Goal: Navigation & Orientation: Understand site structure

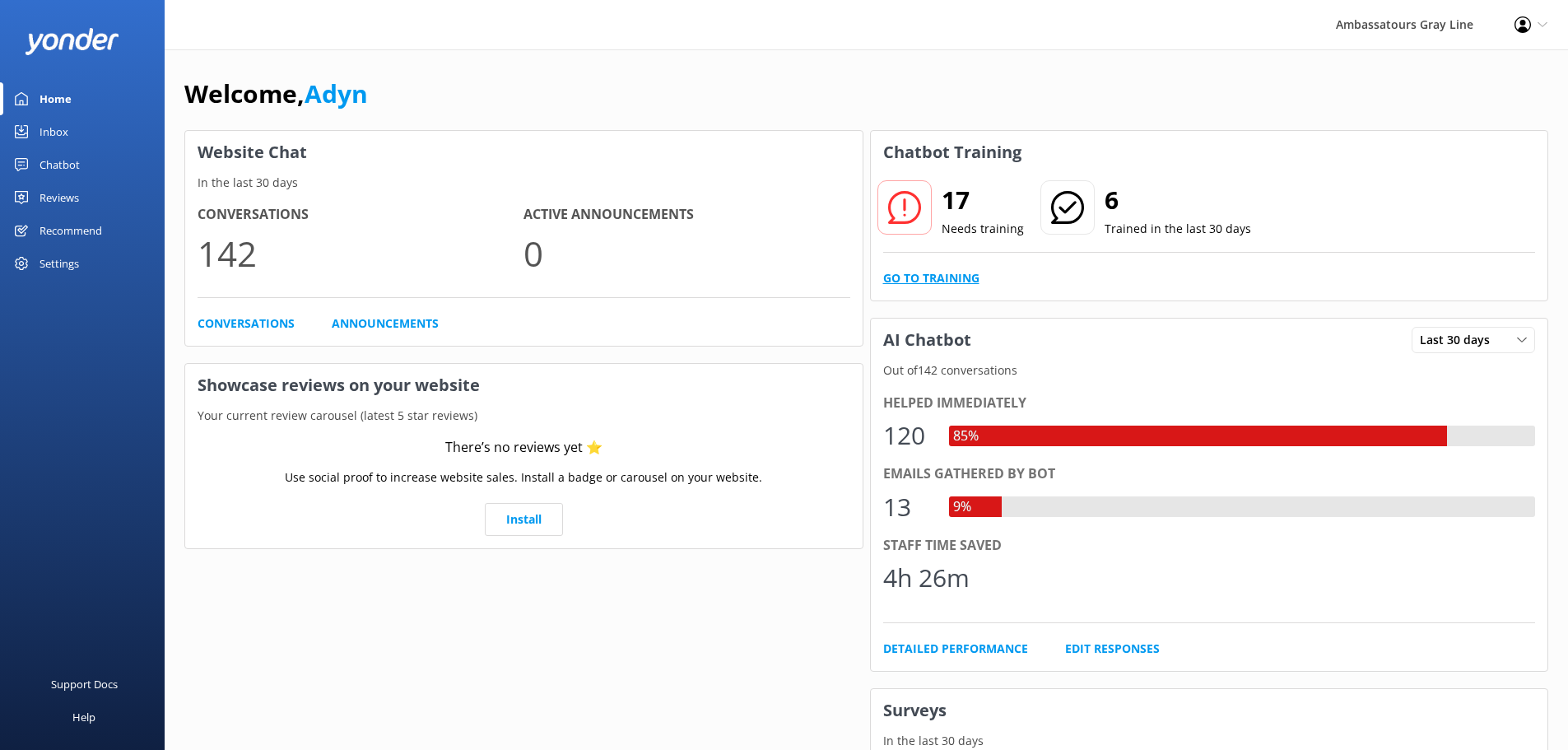
click at [958, 279] on link "Go to Training" at bounding box center [932, 277] width 97 height 18
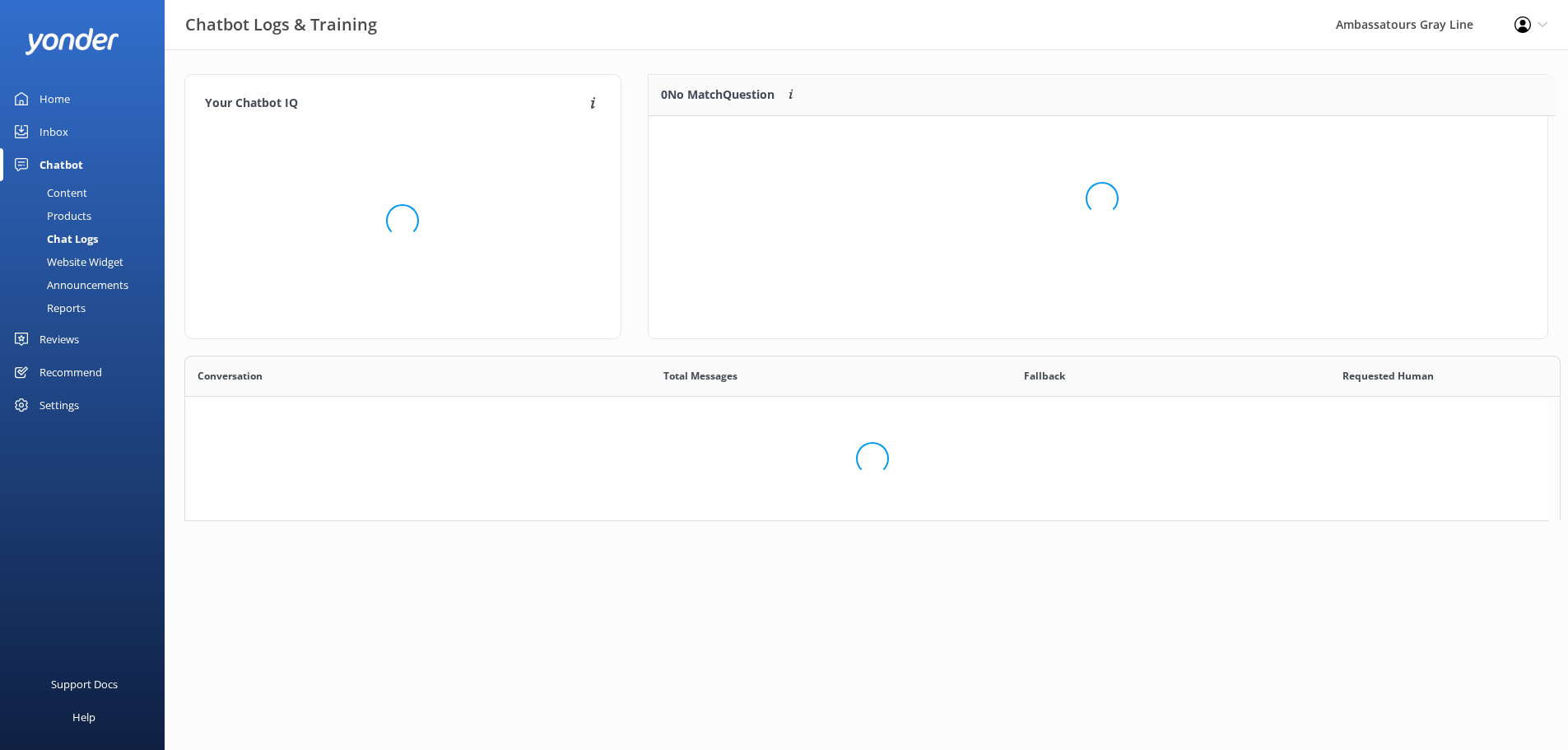
scroll to position [193, 887]
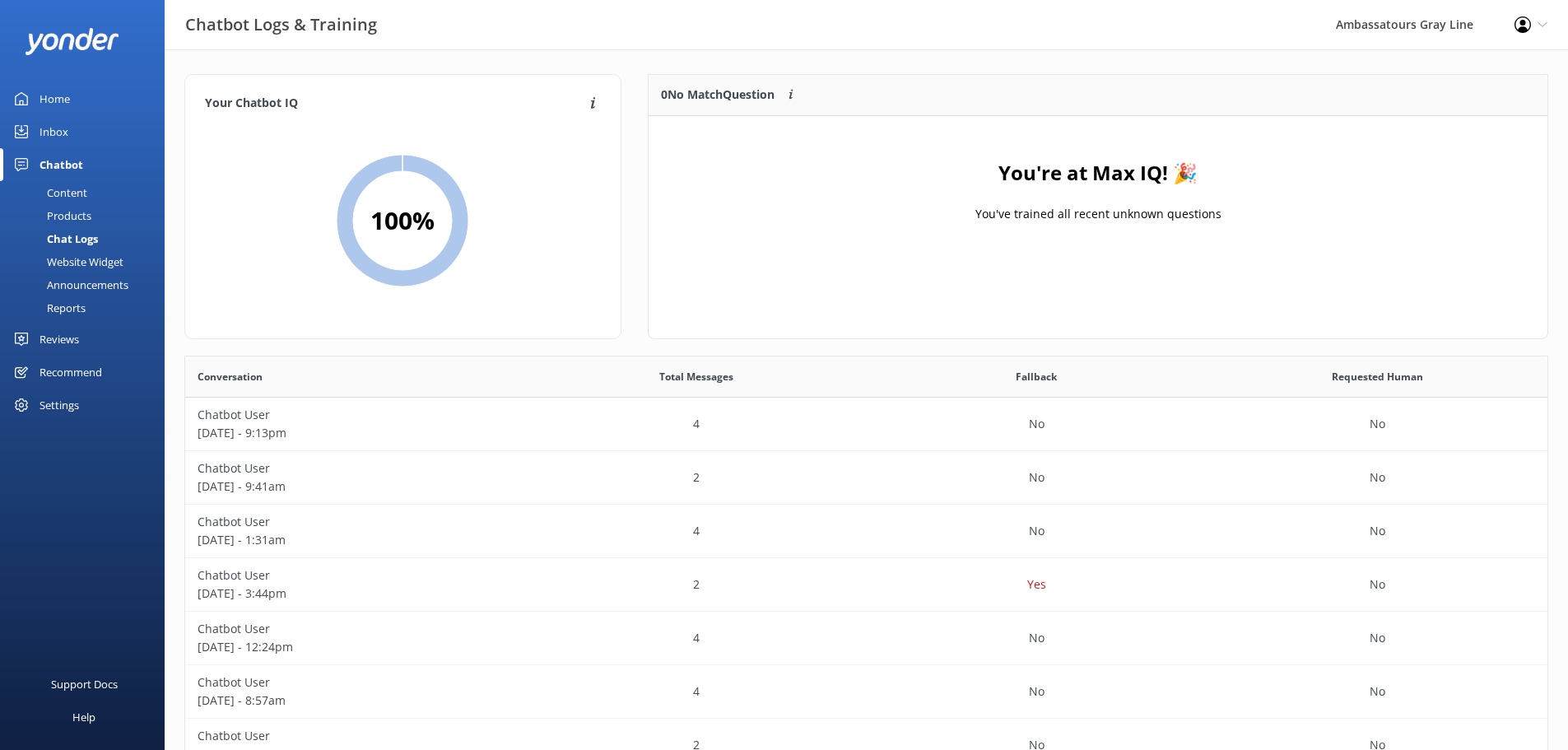
click at [911, 192] on div "You're at Max IQ! 🎉 You've trained all recent unknown questions" at bounding box center [1097, 199] width 899 height 165
click at [98, 257] on div "Website Widget" at bounding box center [67, 261] width 114 height 23
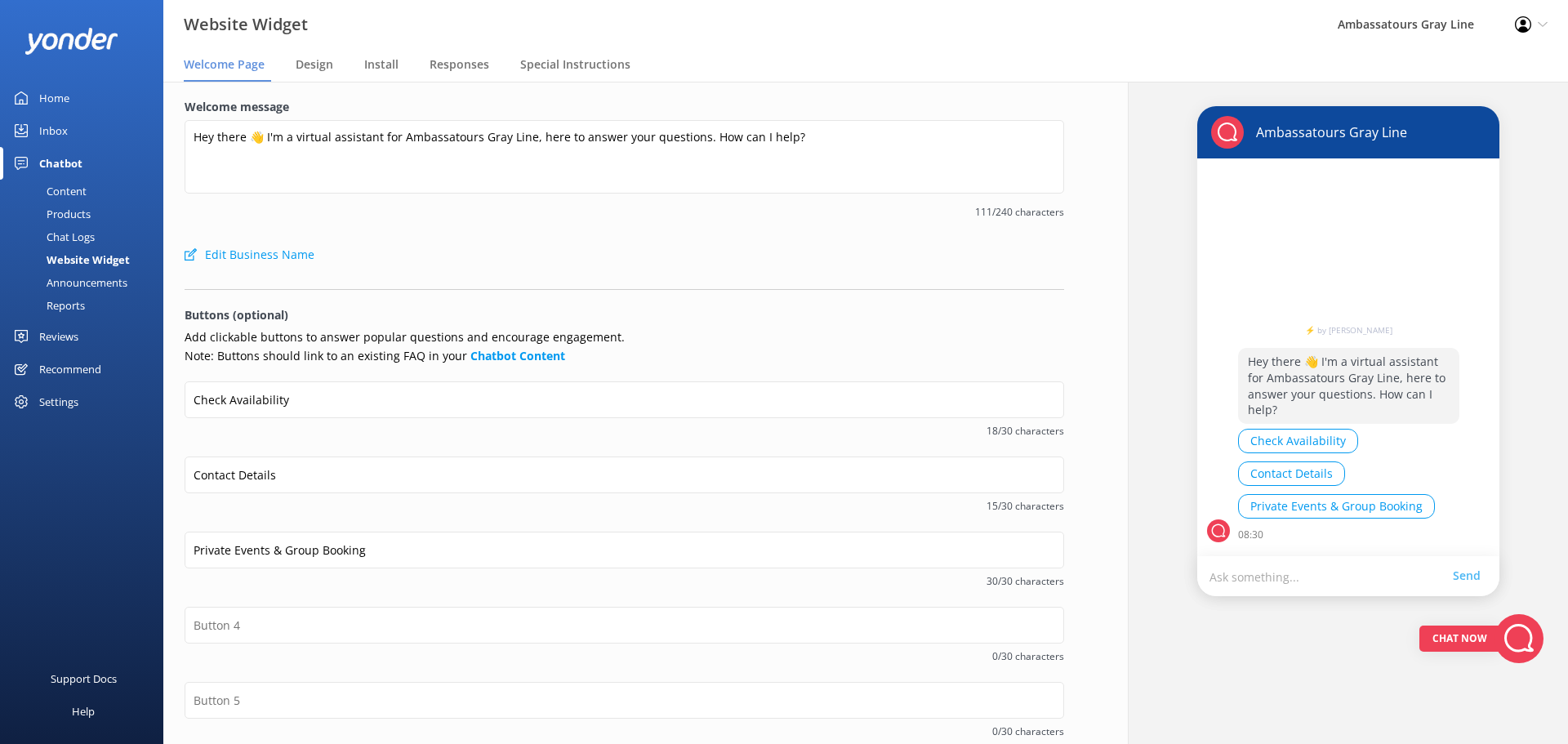
click at [88, 230] on div "Chat Logs" at bounding box center [52, 236] width 85 height 23
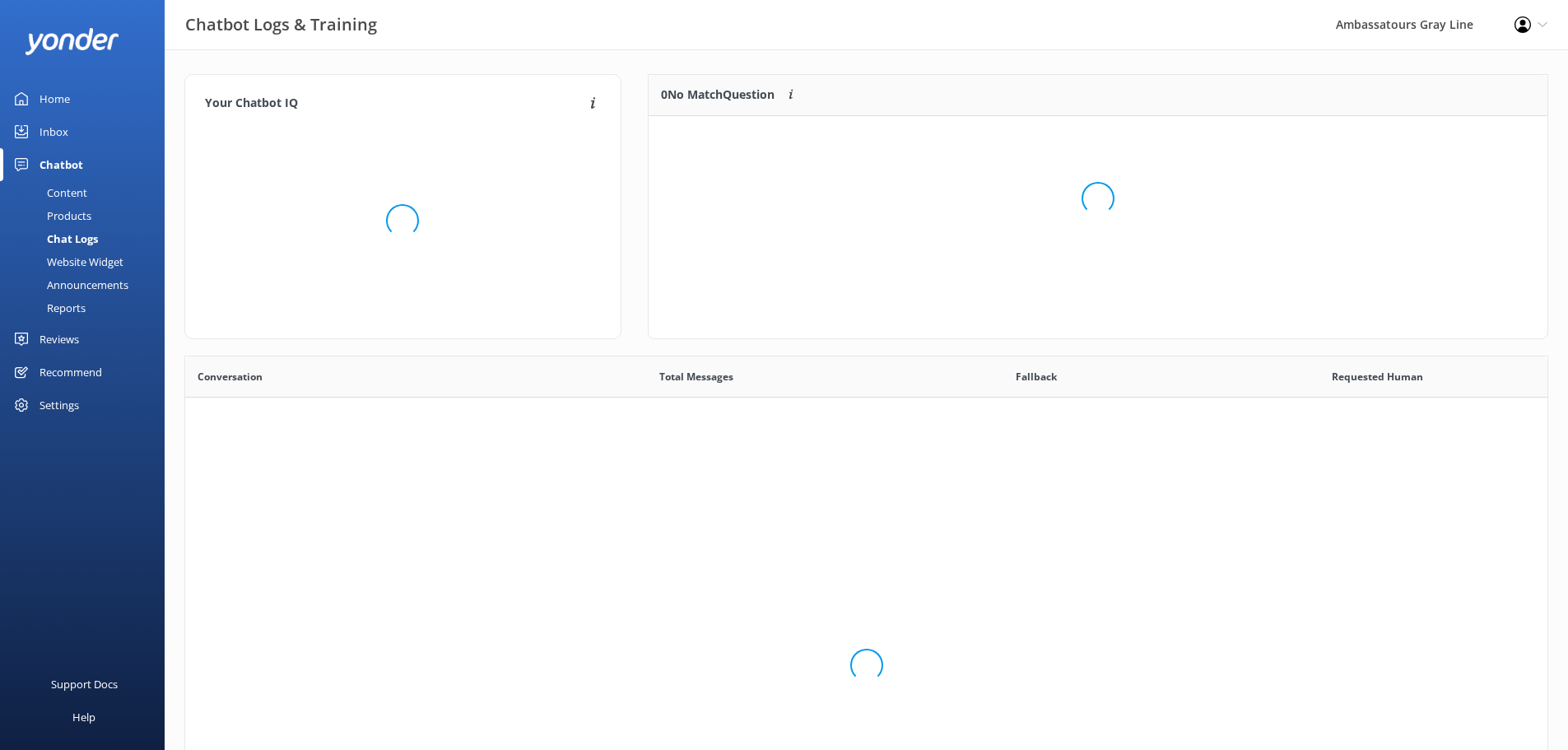
scroll to position [564, 1350]
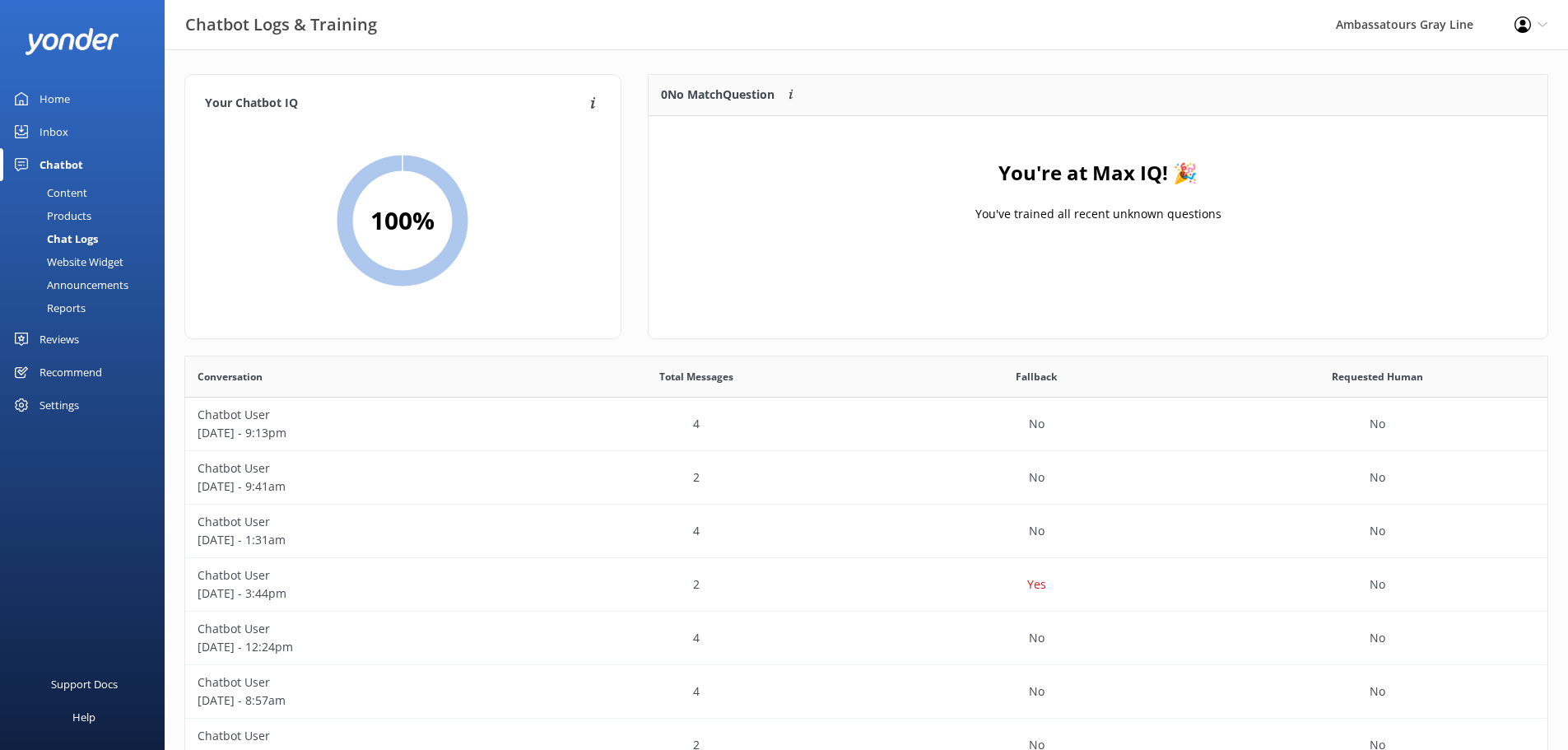
click at [76, 187] on div "Content" at bounding box center [48, 192] width 77 height 23
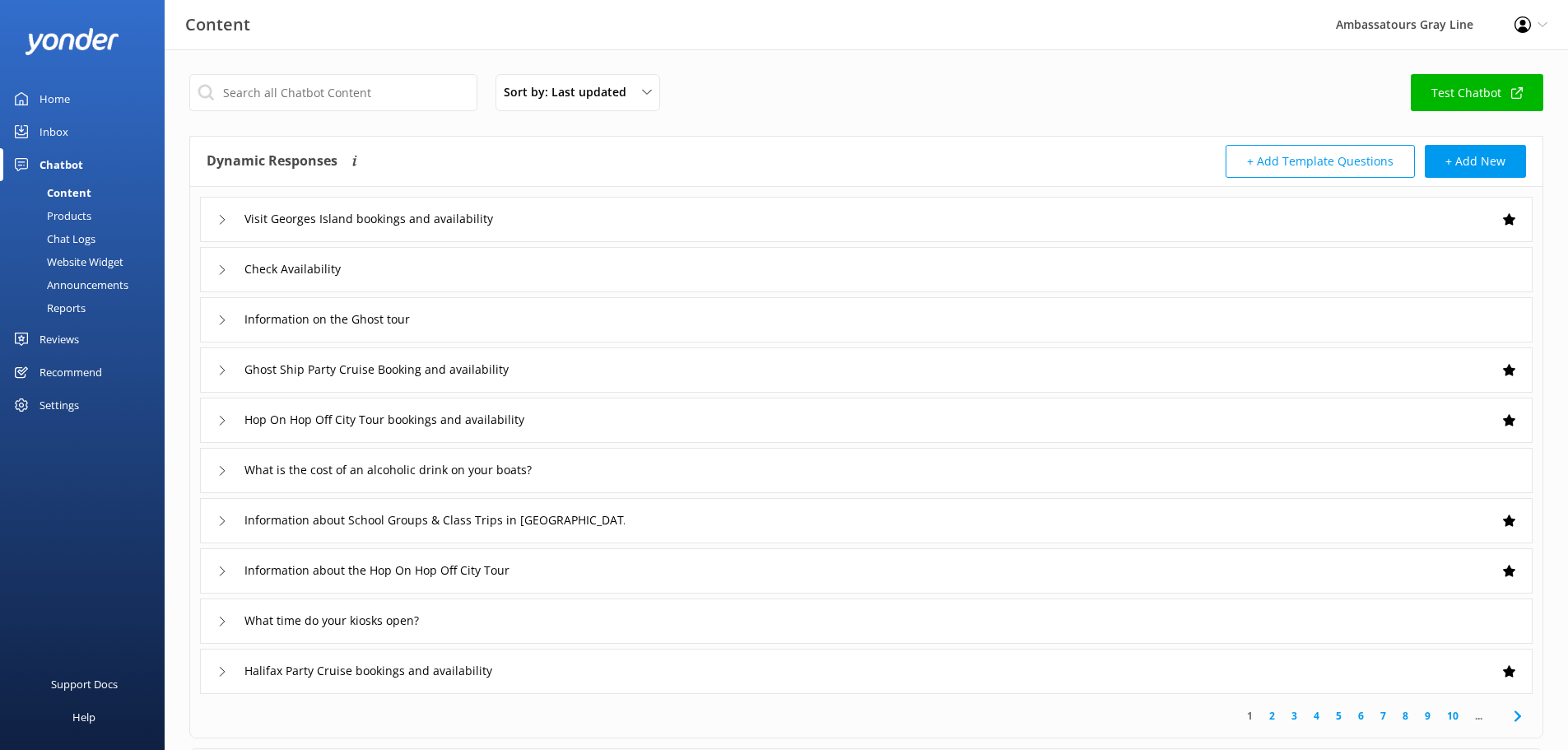
click at [64, 95] on div "Home" at bounding box center [55, 98] width 31 height 33
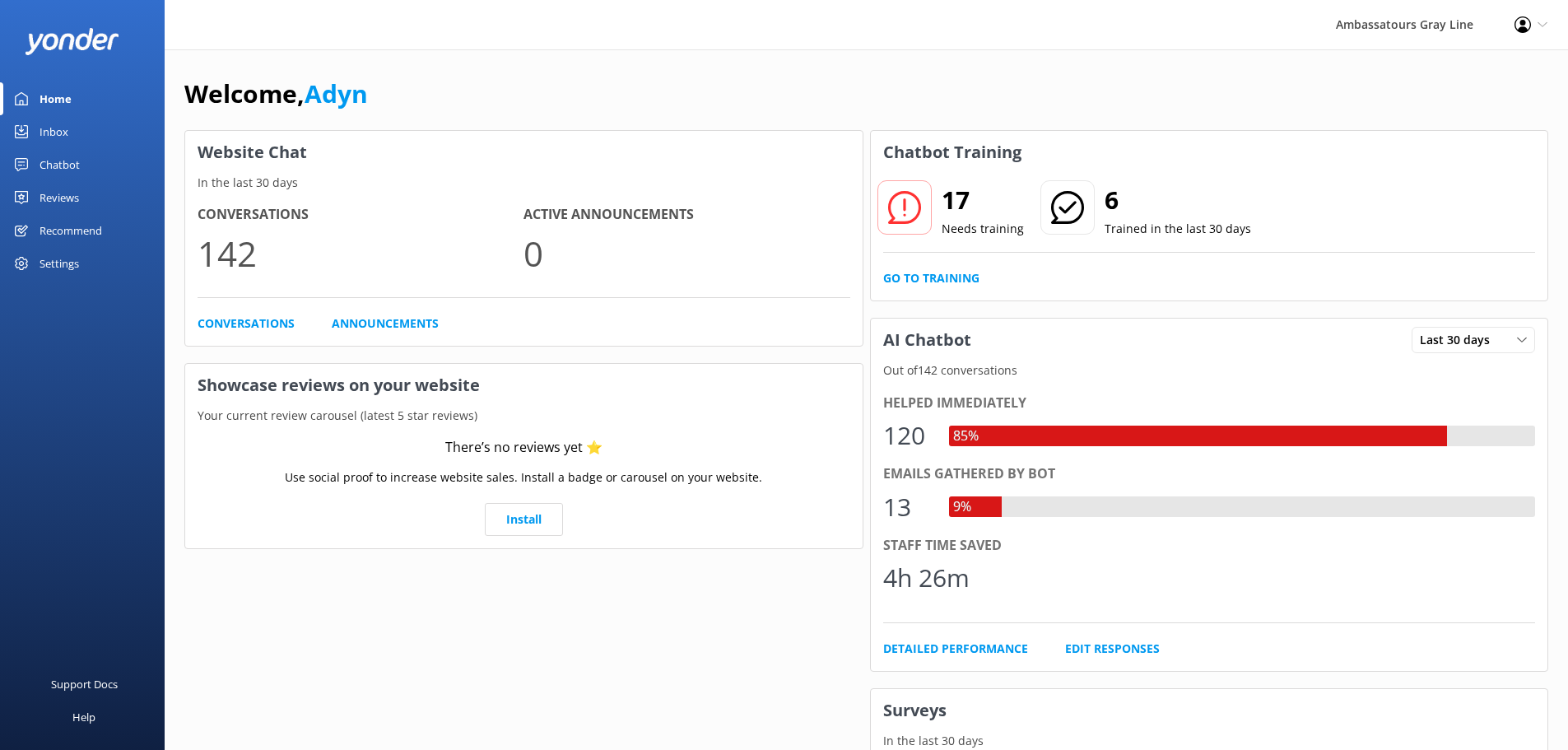
click at [65, 154] on div "Chatbot" at bounding box center [60, 165] width 41 height 33
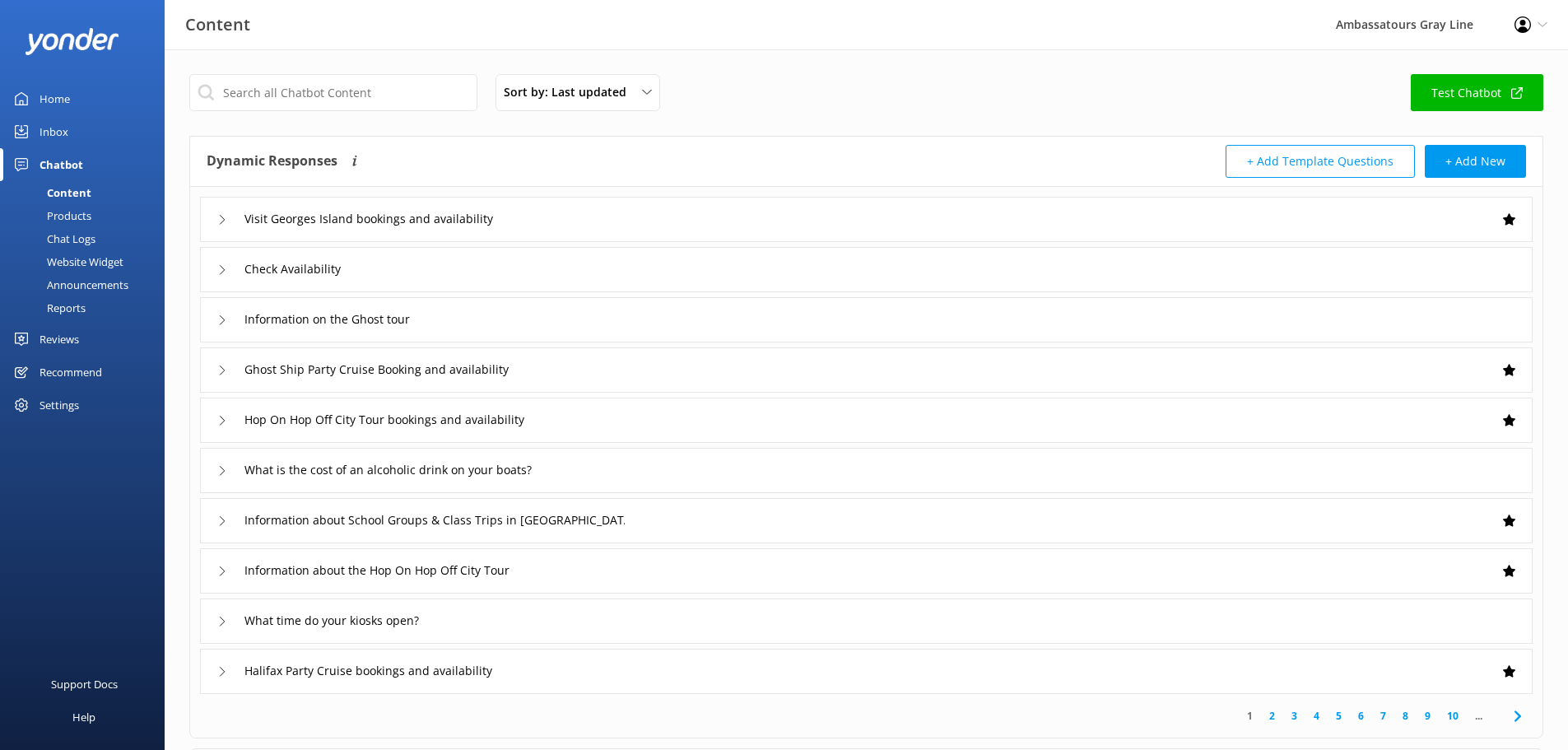
click at [82, 305] on div "Reports" at bounding box center [48, 307] width 76 height 23
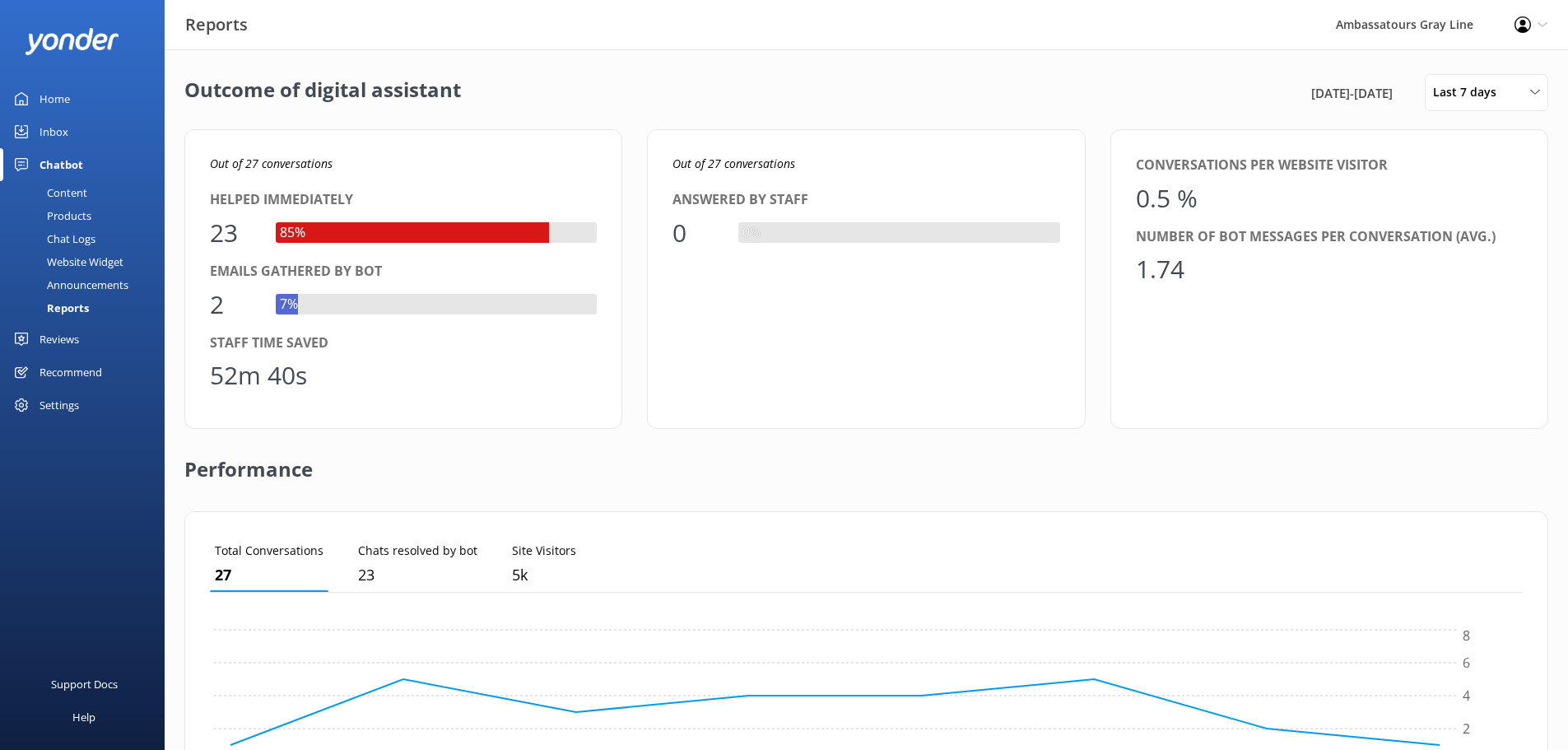
click at [92, 283] on div "Announcements" at bounding box center [70, 284] width 119 height 23
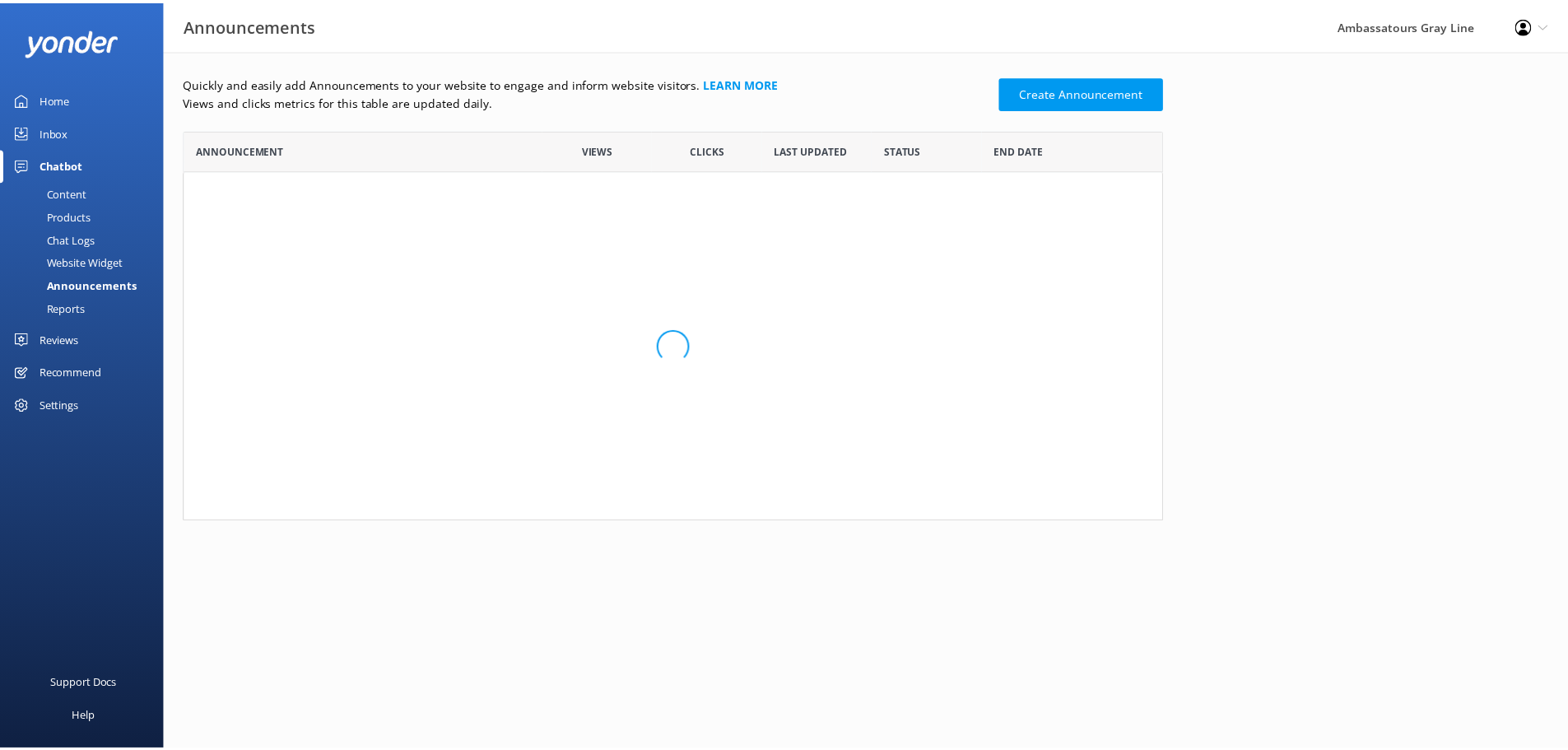
scroll to position [170, 976]
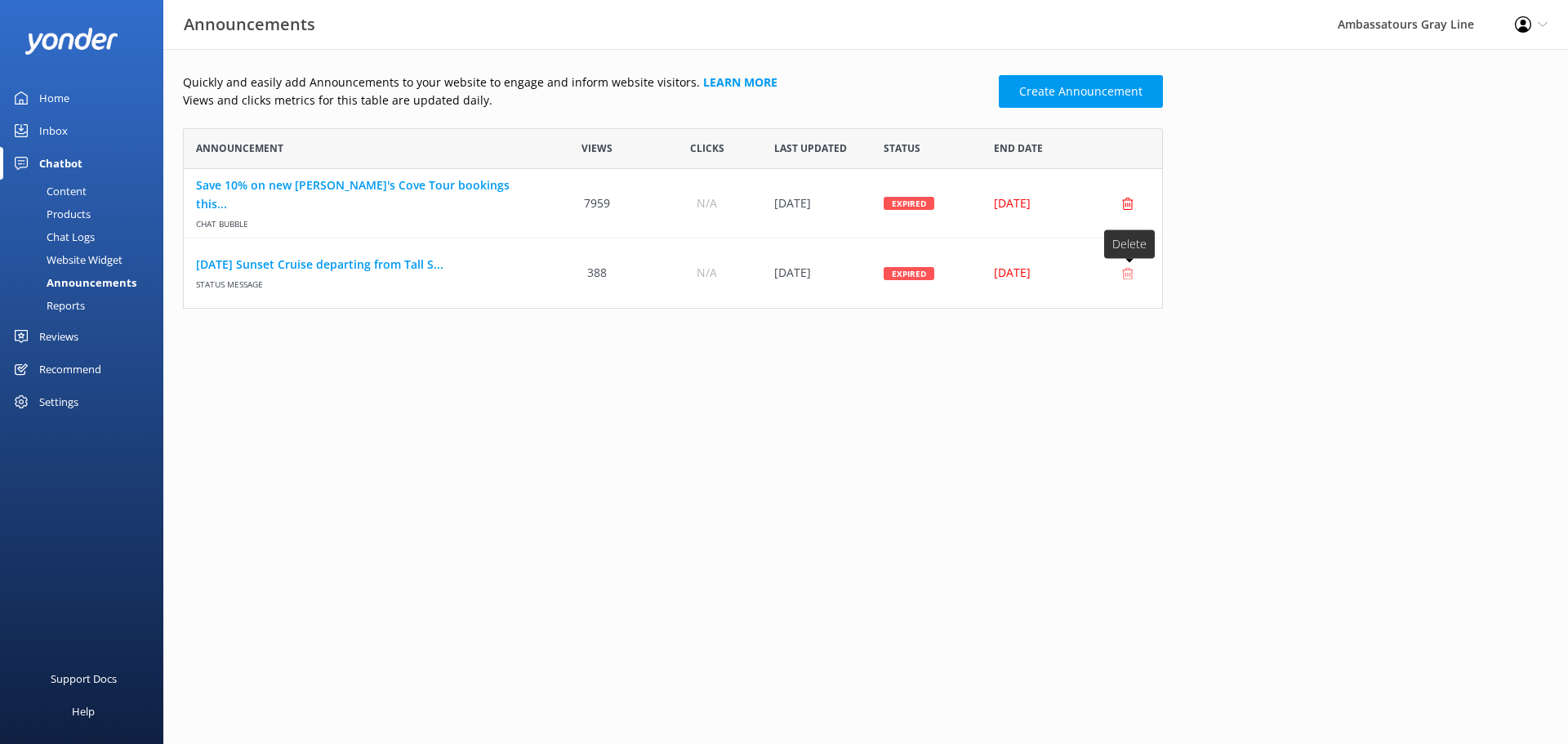
click at [1129, 275] on use "row" at bounding box center [1128, 273] width 12 height 13
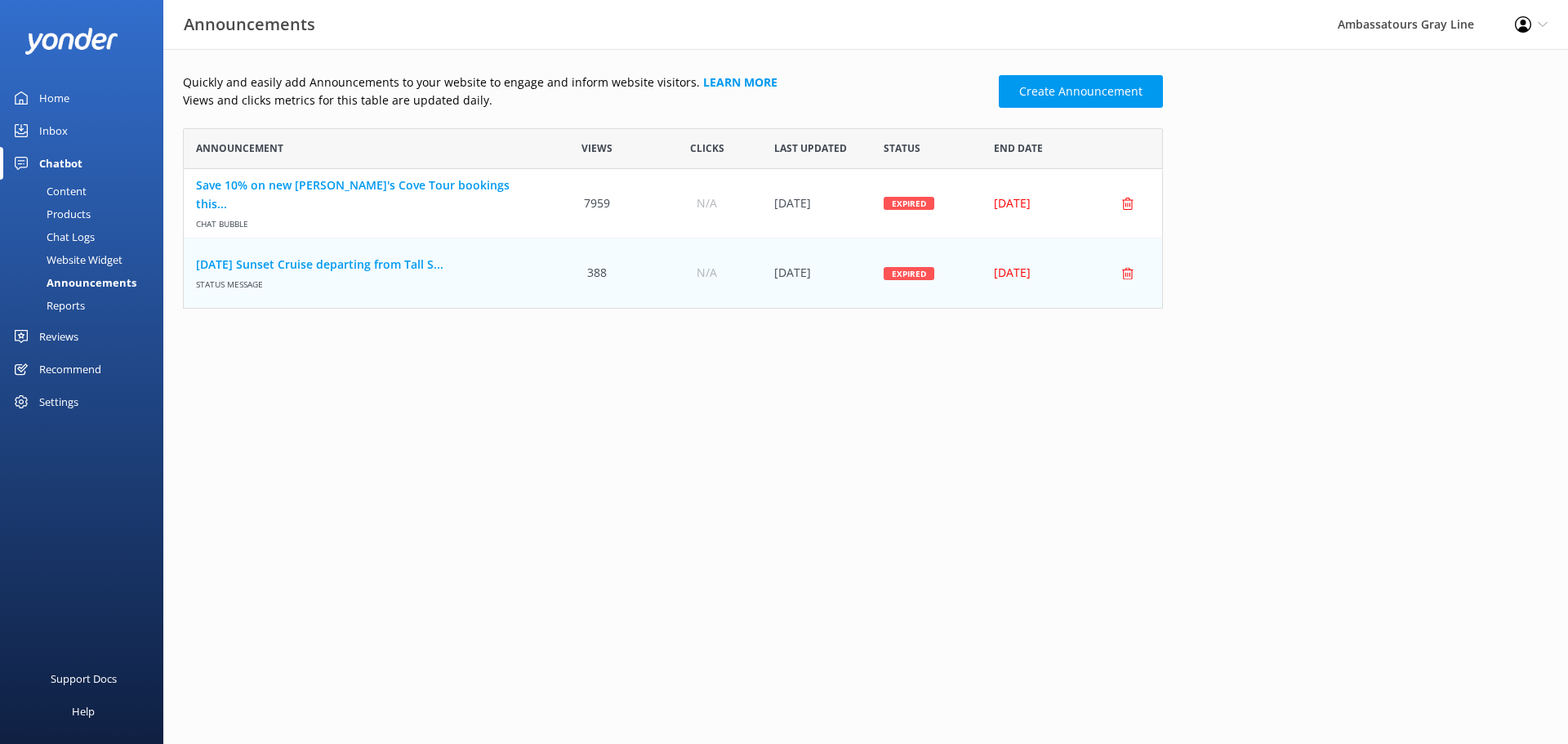
click at [696, 465] on main "Quickly and easily add Announcements to your website to engage and inform websi…" at bounding box center [865, 396] width 1405 height 695
click at [120, 264] on div "Website Widget" at bounding box center [66, 259] width 113 height 23
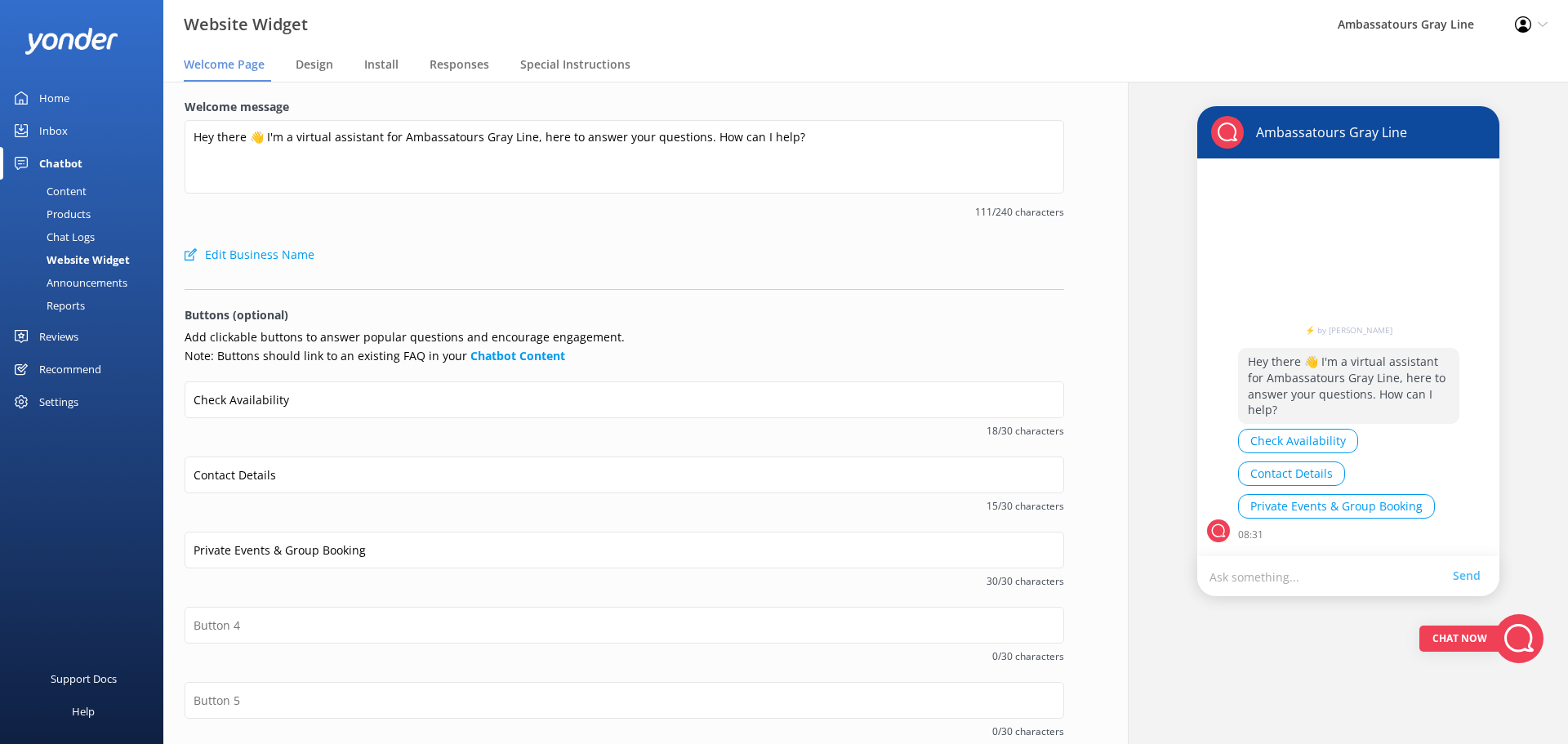
click at [53, 235] on div "Chat Logs" at bounding box center [52, 236] width 85 height 23
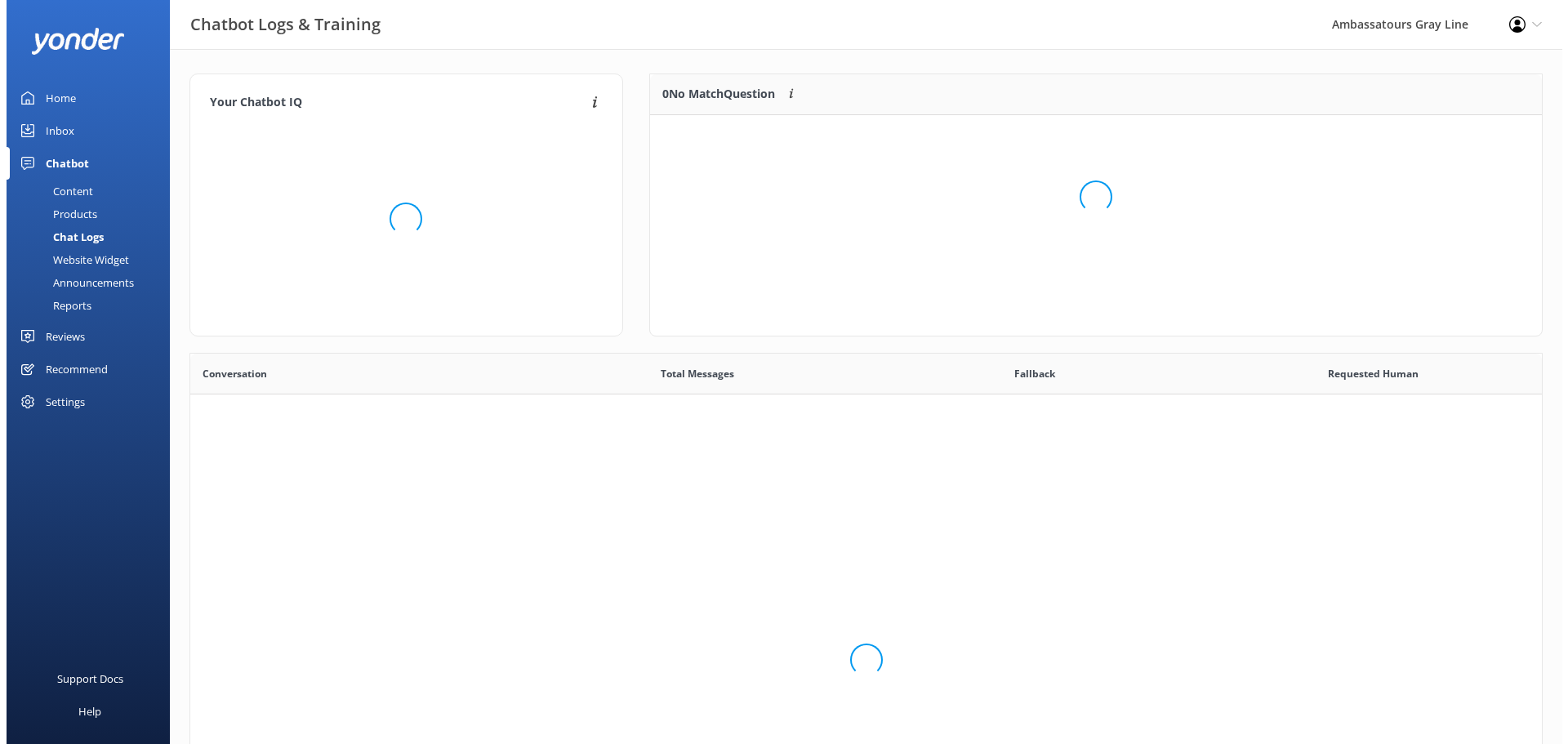
scroll to position [560, 1339]
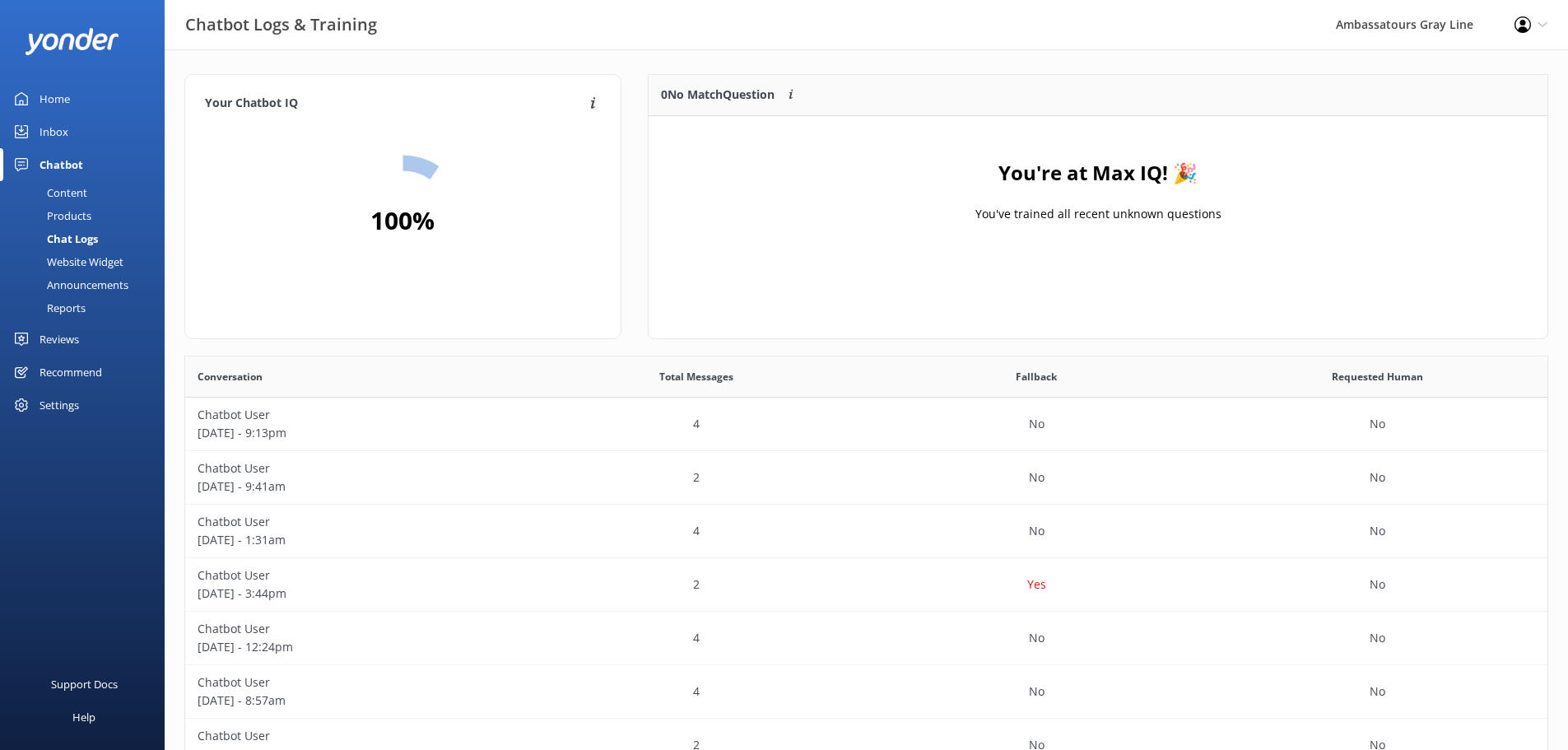
click at [84, 257] on div "Website Widget" at bounding box center [67, 261] width 114 height 23
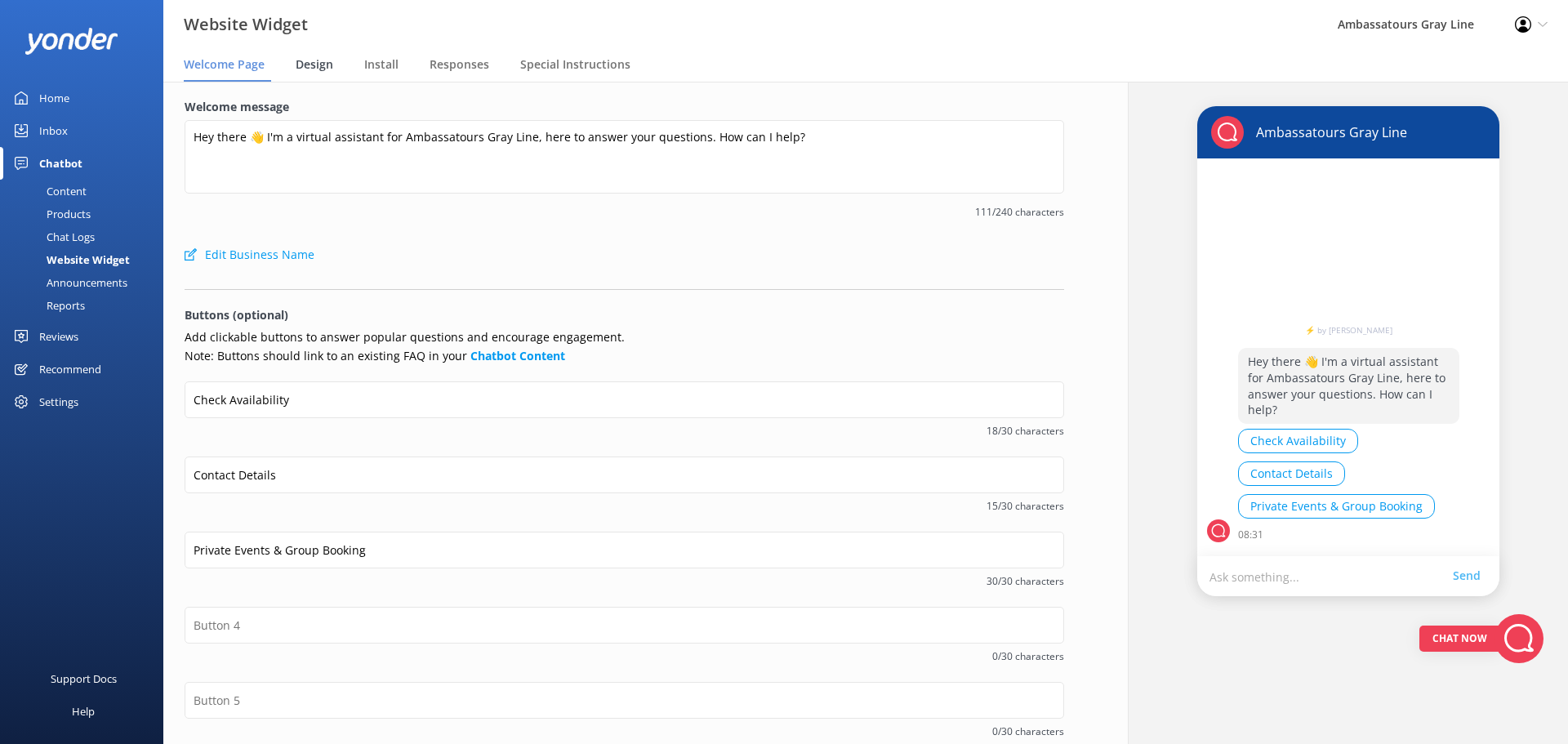
click at [315, 66] on span "Design" at bounding box center [314, 64] width 38 height 16
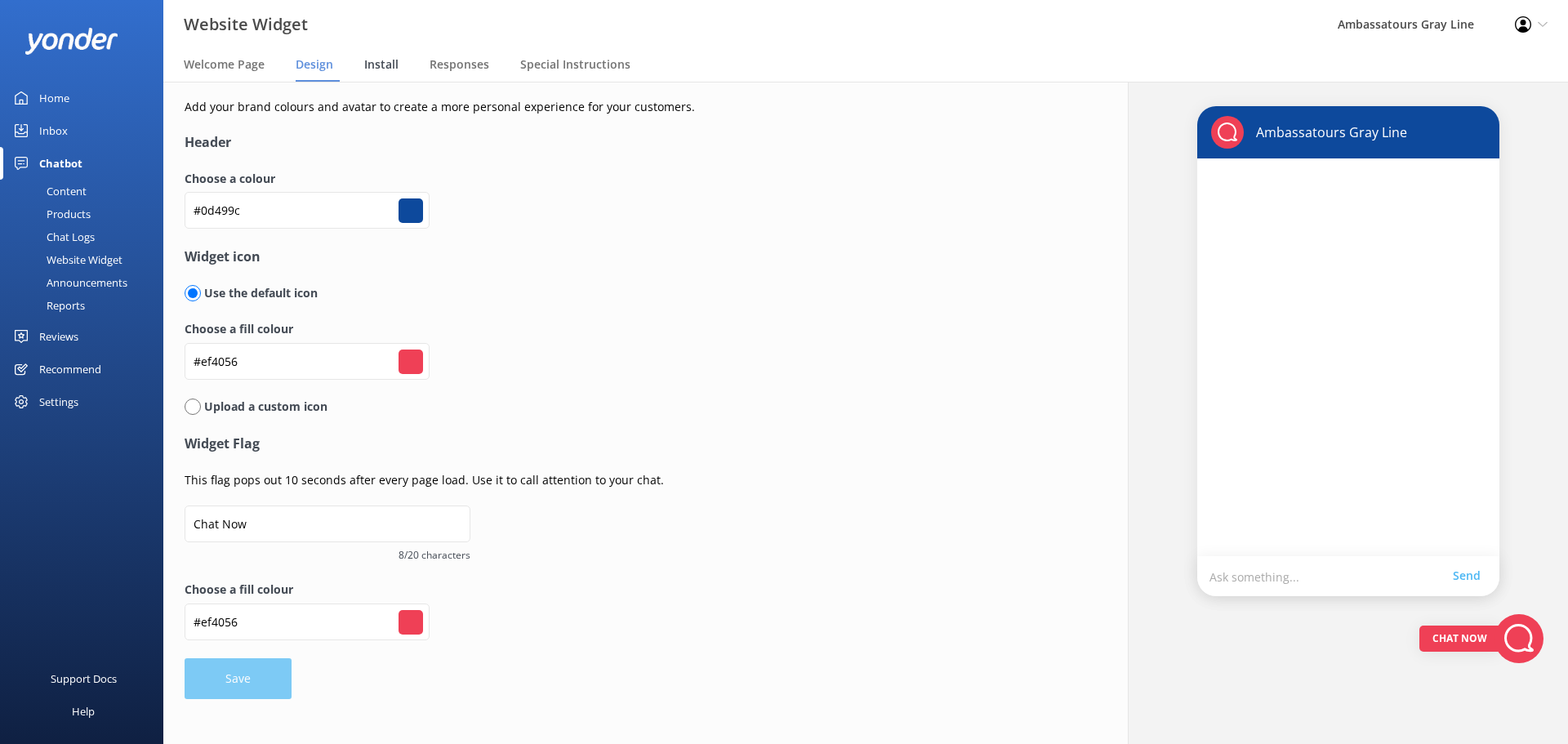
click at [391, 60] on span "Install" at bounding box center [381, 64] width 35 height 16
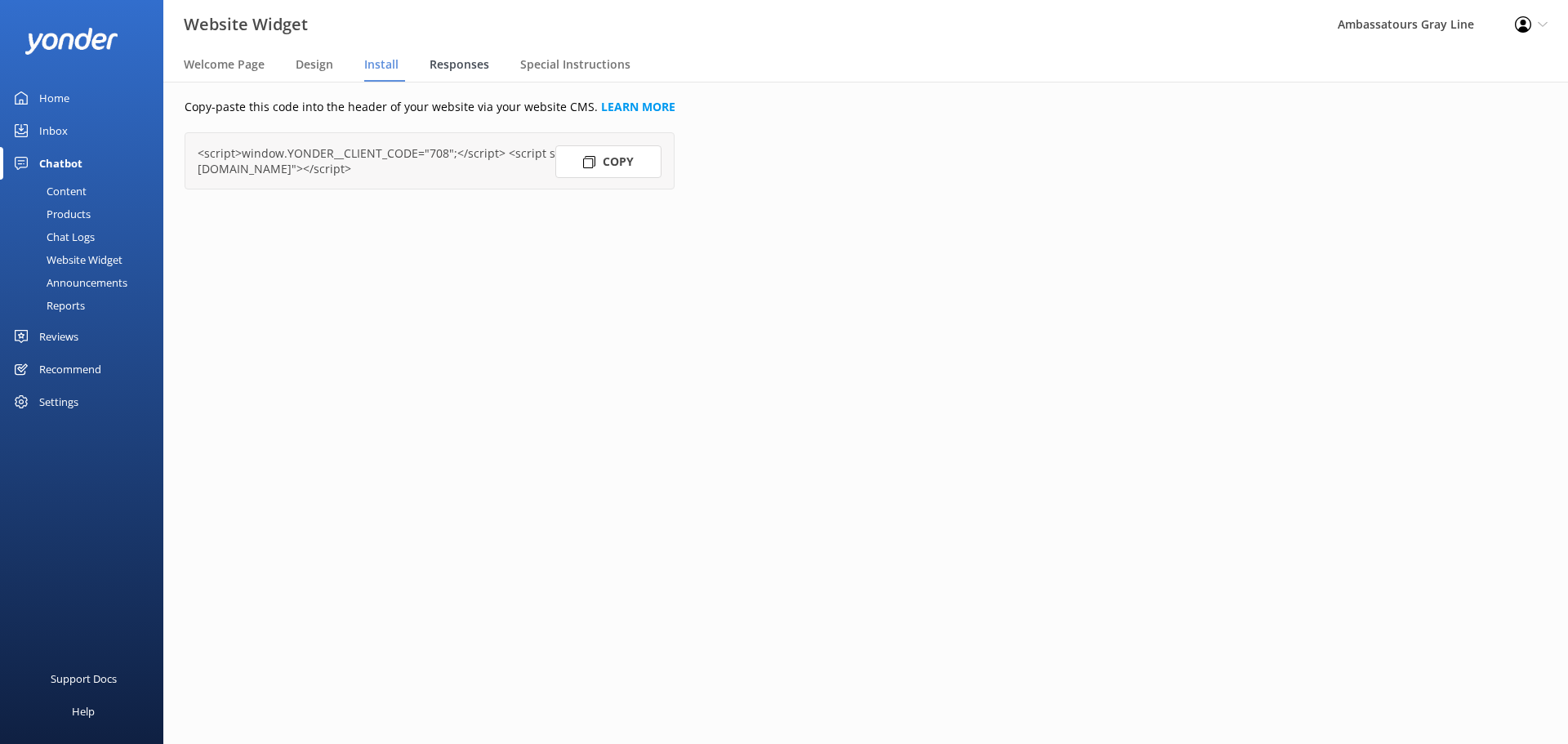
click at [447, 72] on div "Responses" at bounding box center [462, 65] width 66 height 33
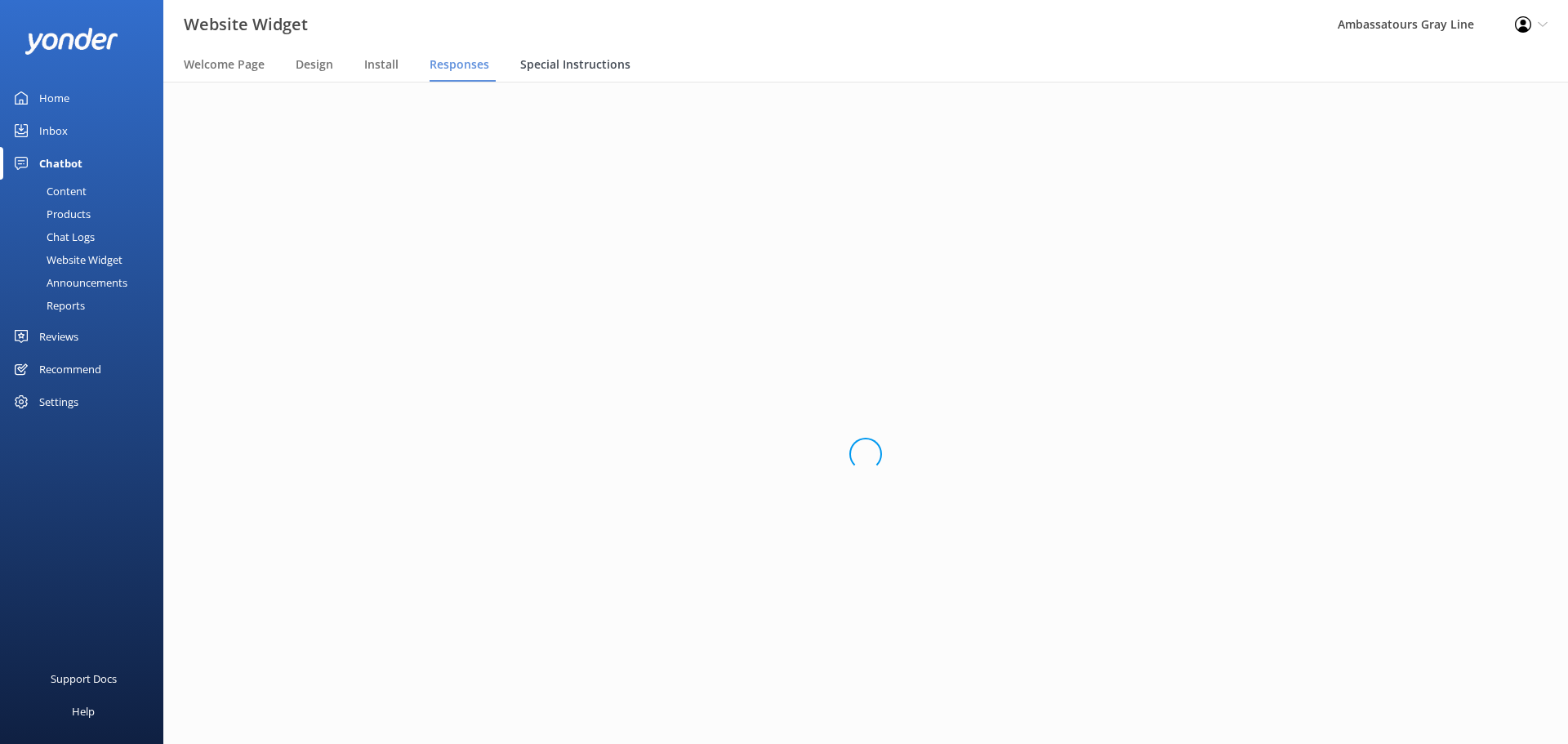
click at [582, 61] on span "Special Instructions" at bounding box center [575, 64] width 110 height 16
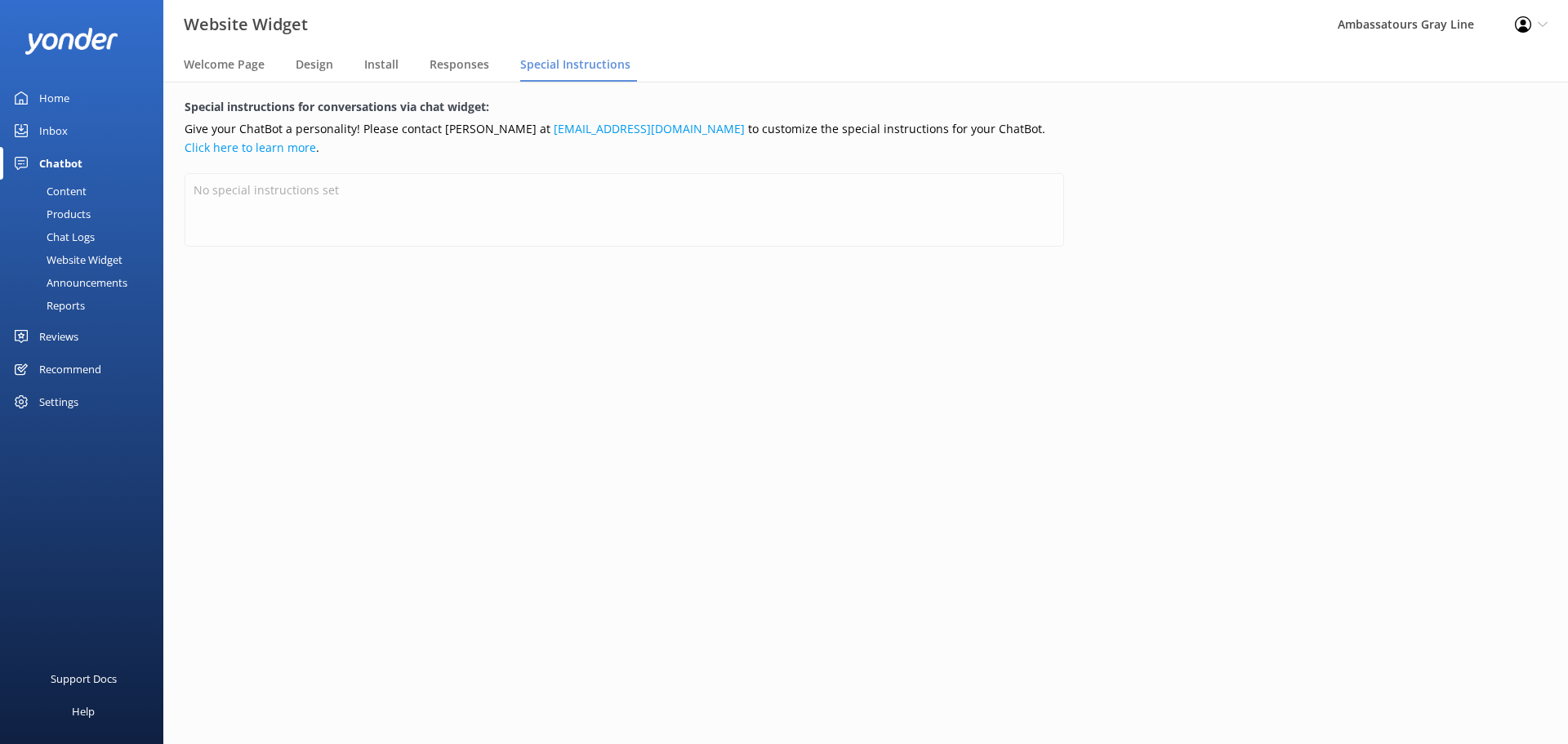
click at [65, 336] on div "Reviews" at bounding box center [59, 336] width 40 height 33
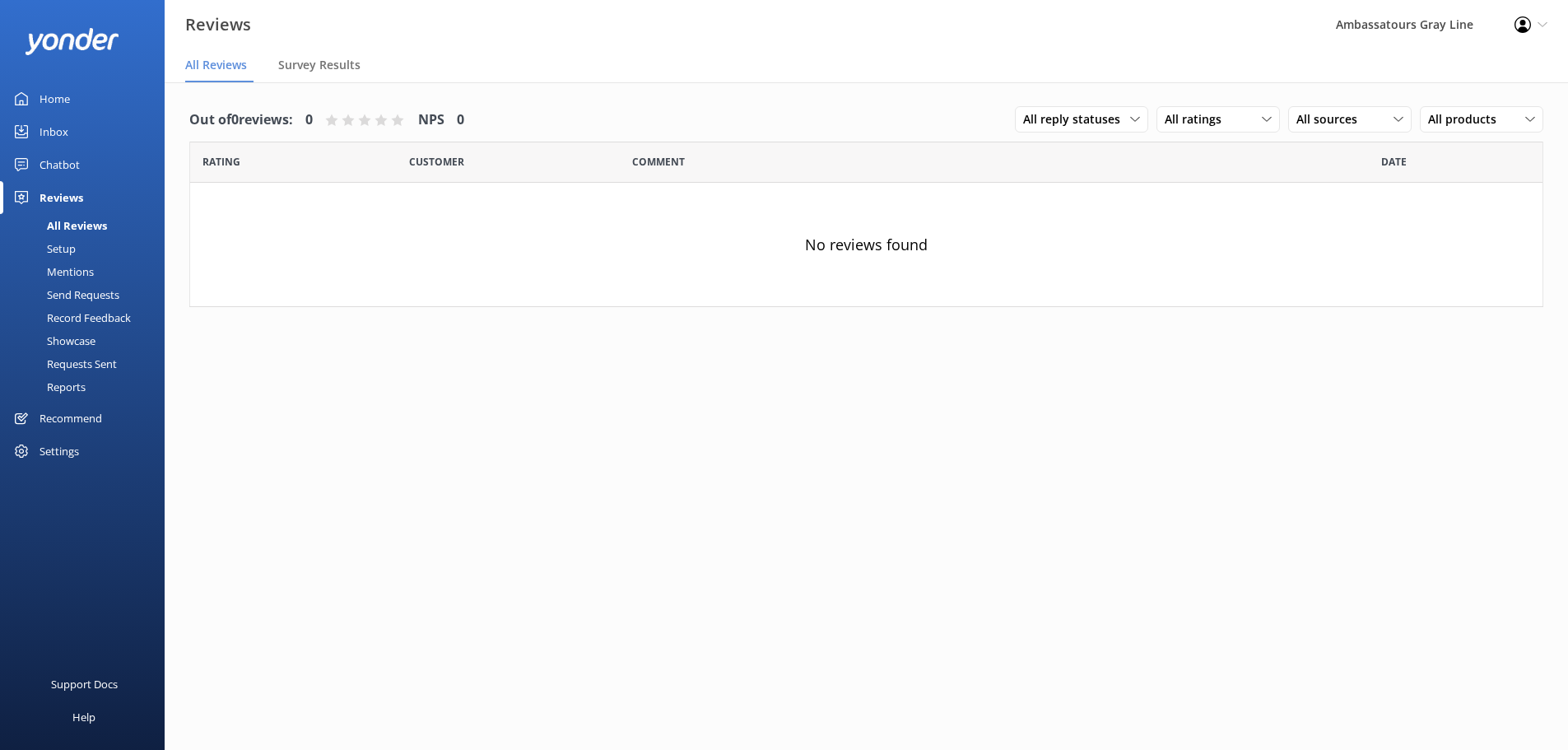
click at [74, 239] on div "Setup" at bounding box center [43, 248] width 66 height 23
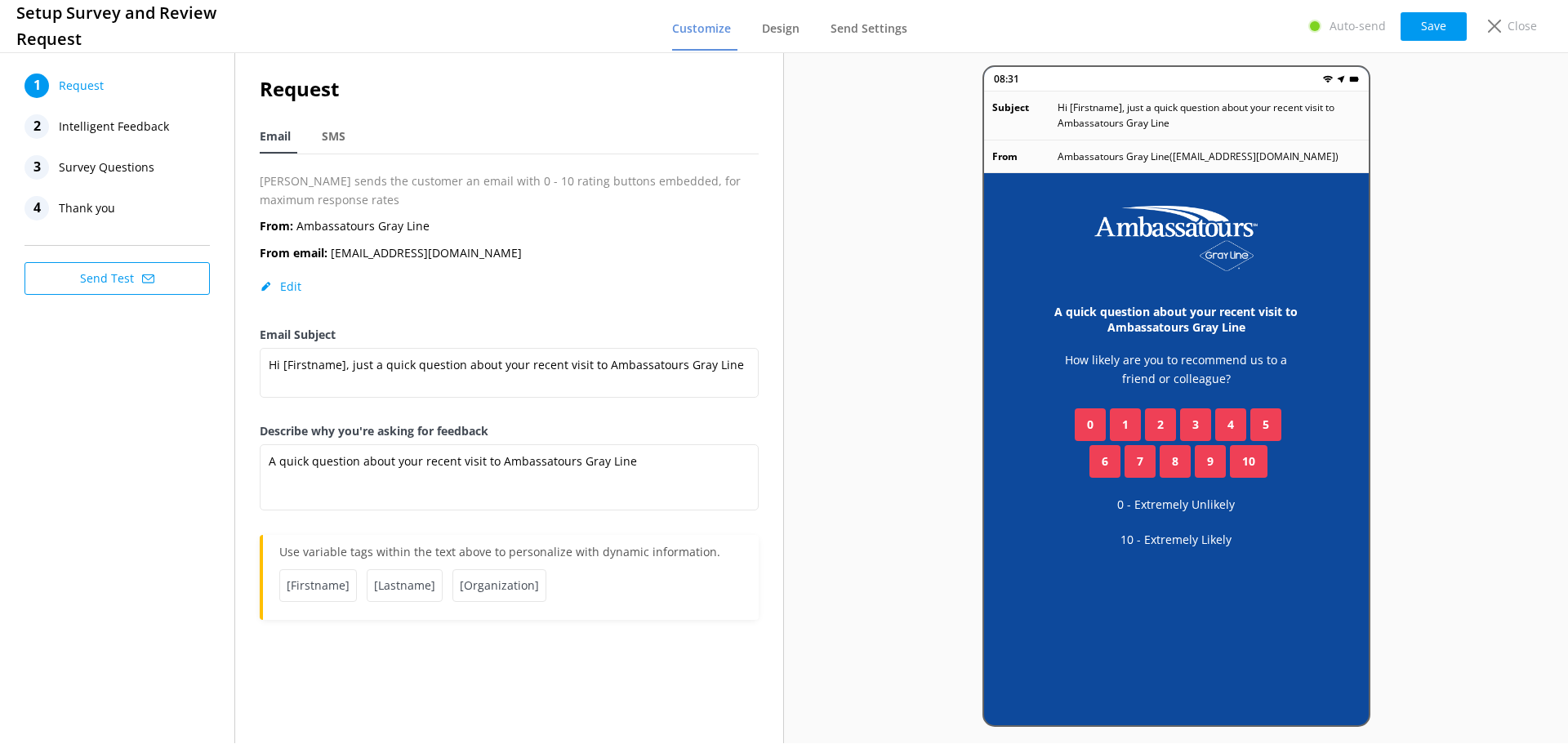
click at [66, 27] on h3 "Setup Survey and Review Request" at bounding box center [150, 26] width 268 height 52
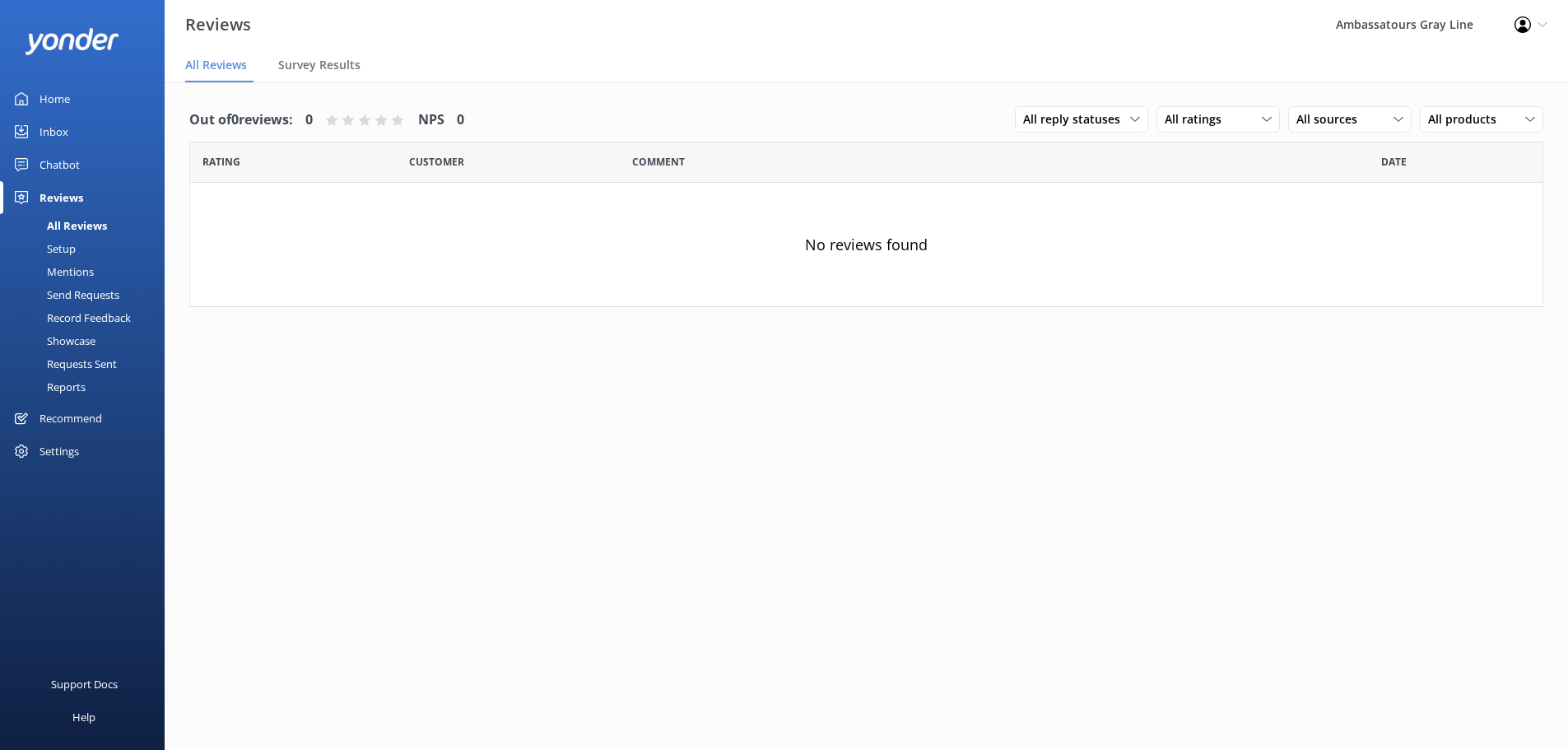
click at [81, 273] on div "Mentions" at bounding box center [52, 271] width 84 height 23
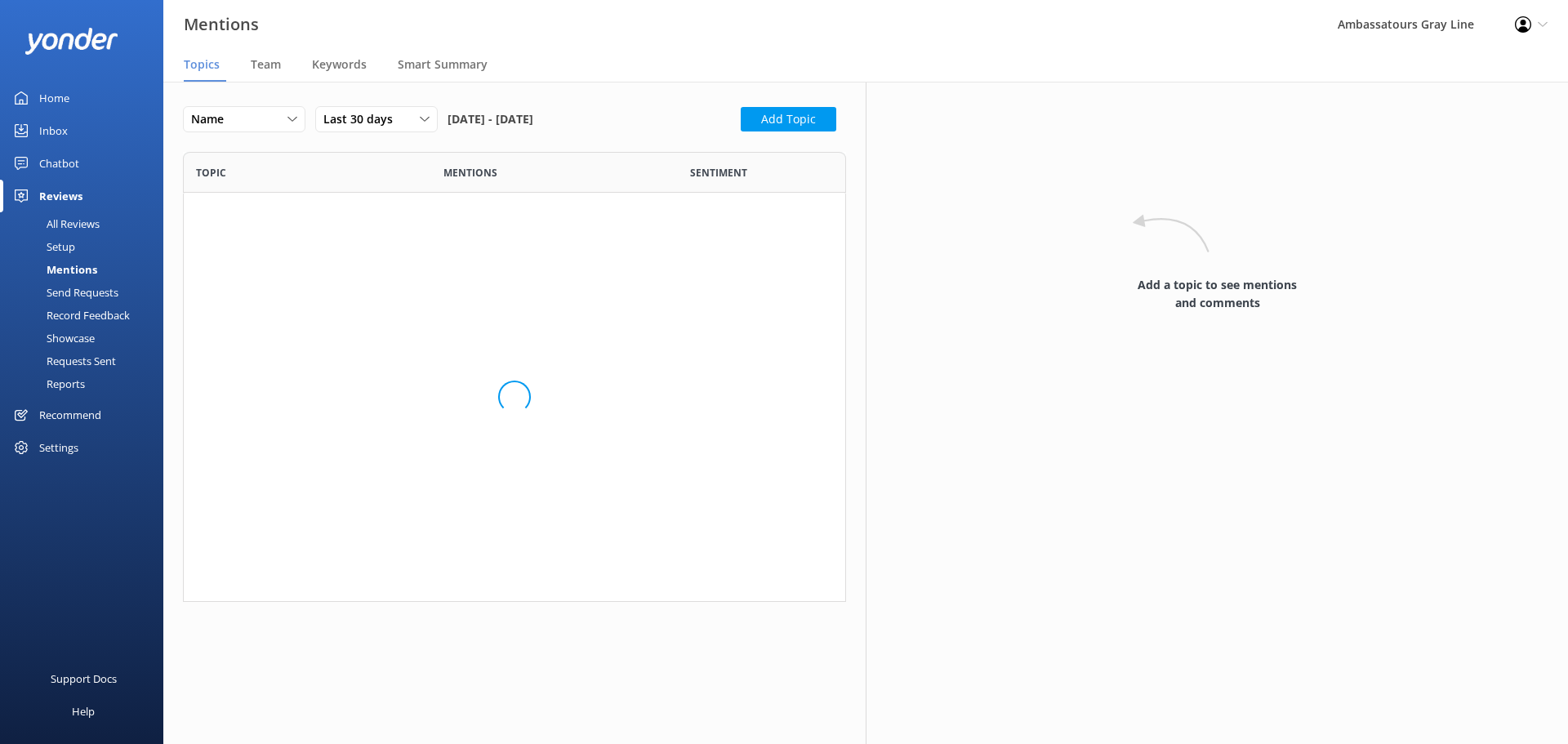
scroll to position [438, 651]
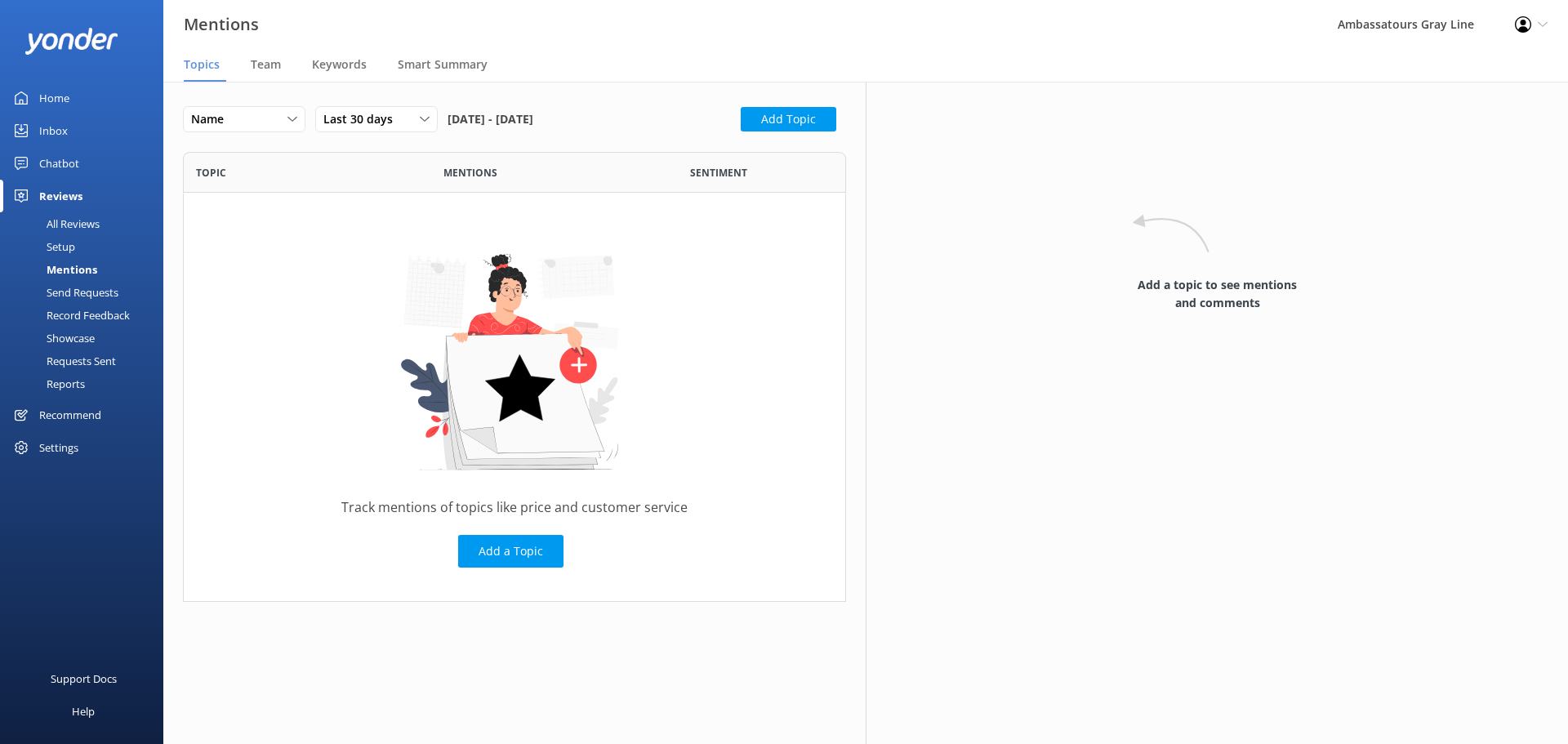
click at [84, 296] on div "Send Requests" at bounding box center [64, 292] width 109 height 23
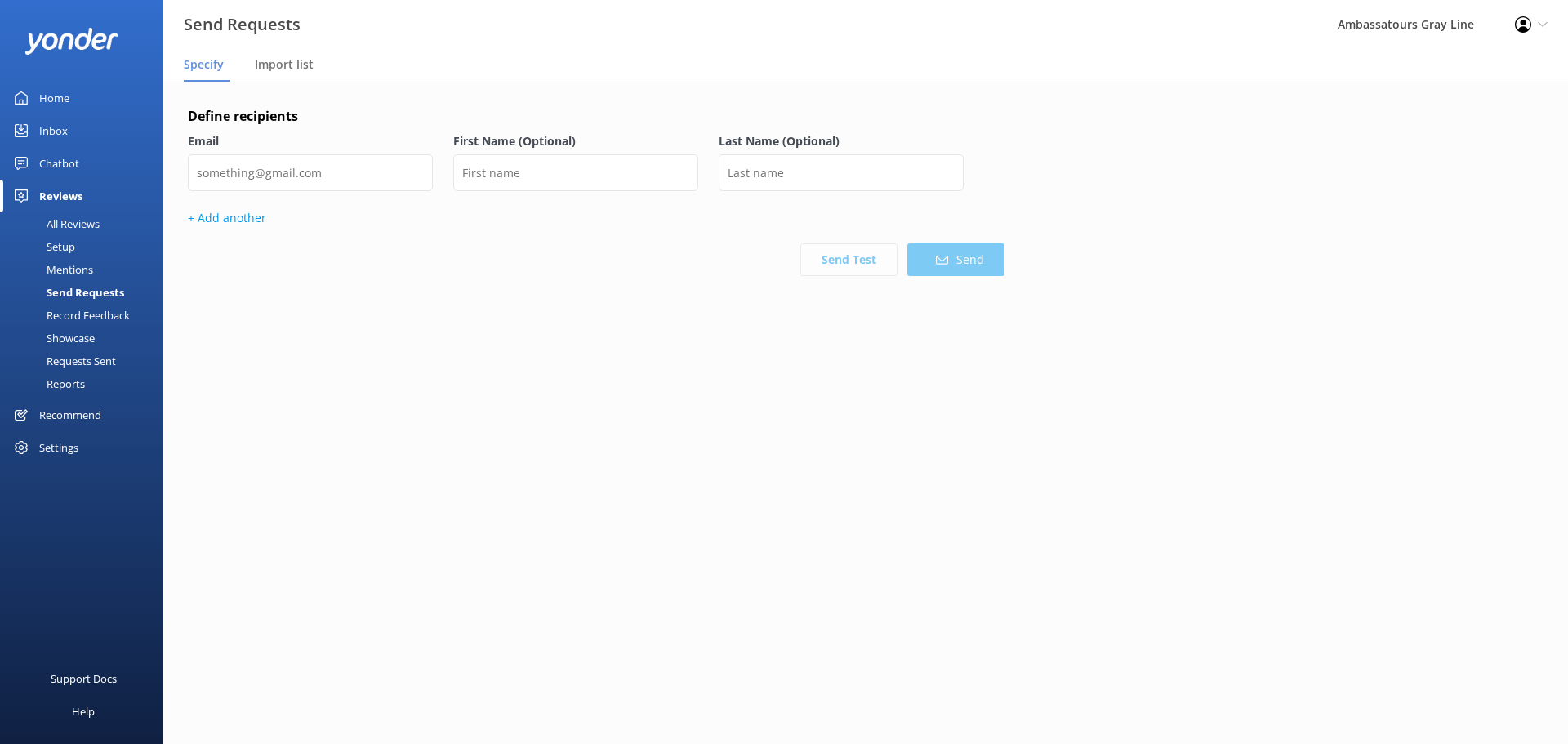
click at [92, 315] on div "Record Feedback" at bounding box center [70, 315] width 120 height 23
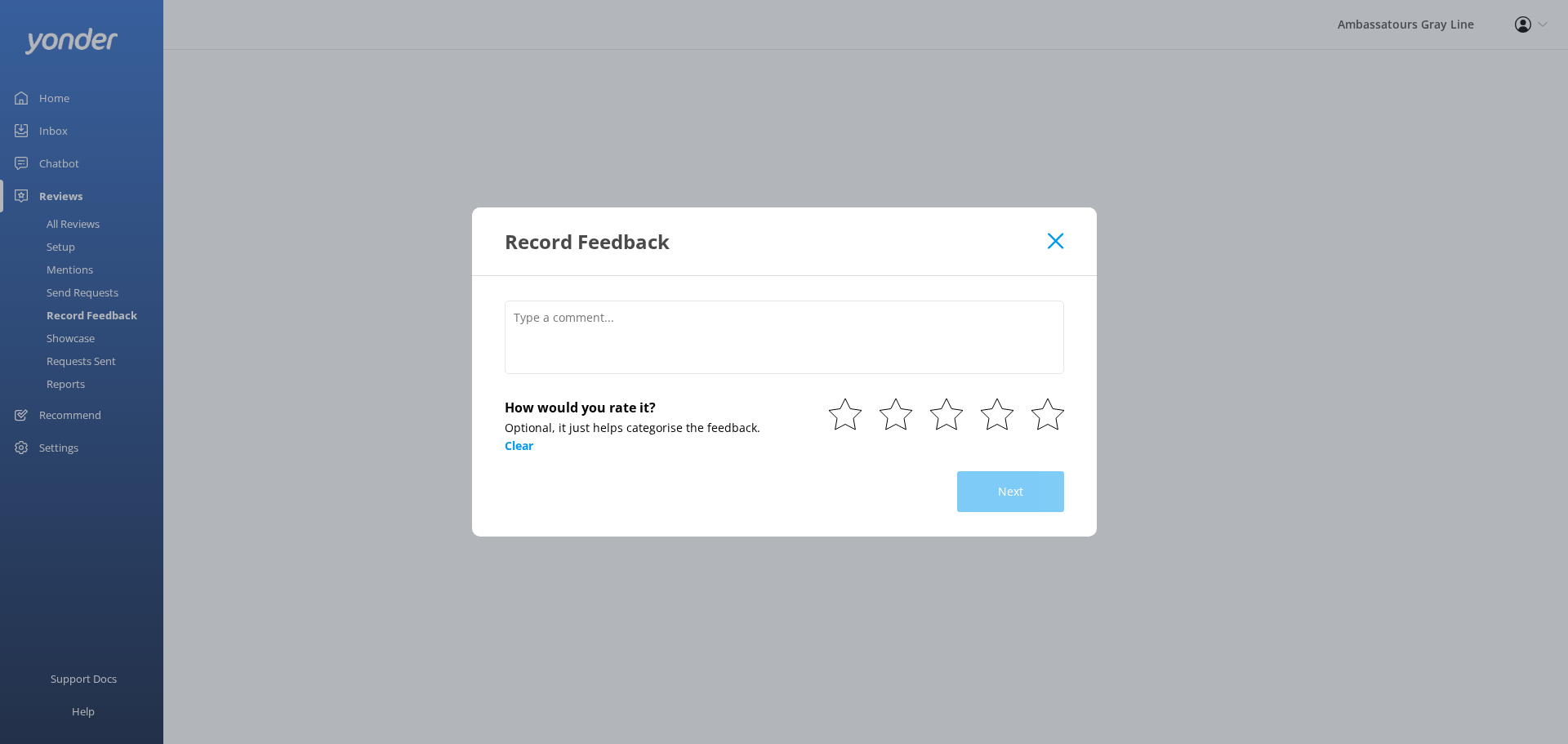
click at [1059, 250] on div "Record Feedback" at bounding box center [784, 241] width 625 height 68
click at [1056, 246] on icon at bounding box center [1055, 240] width 15 height 16
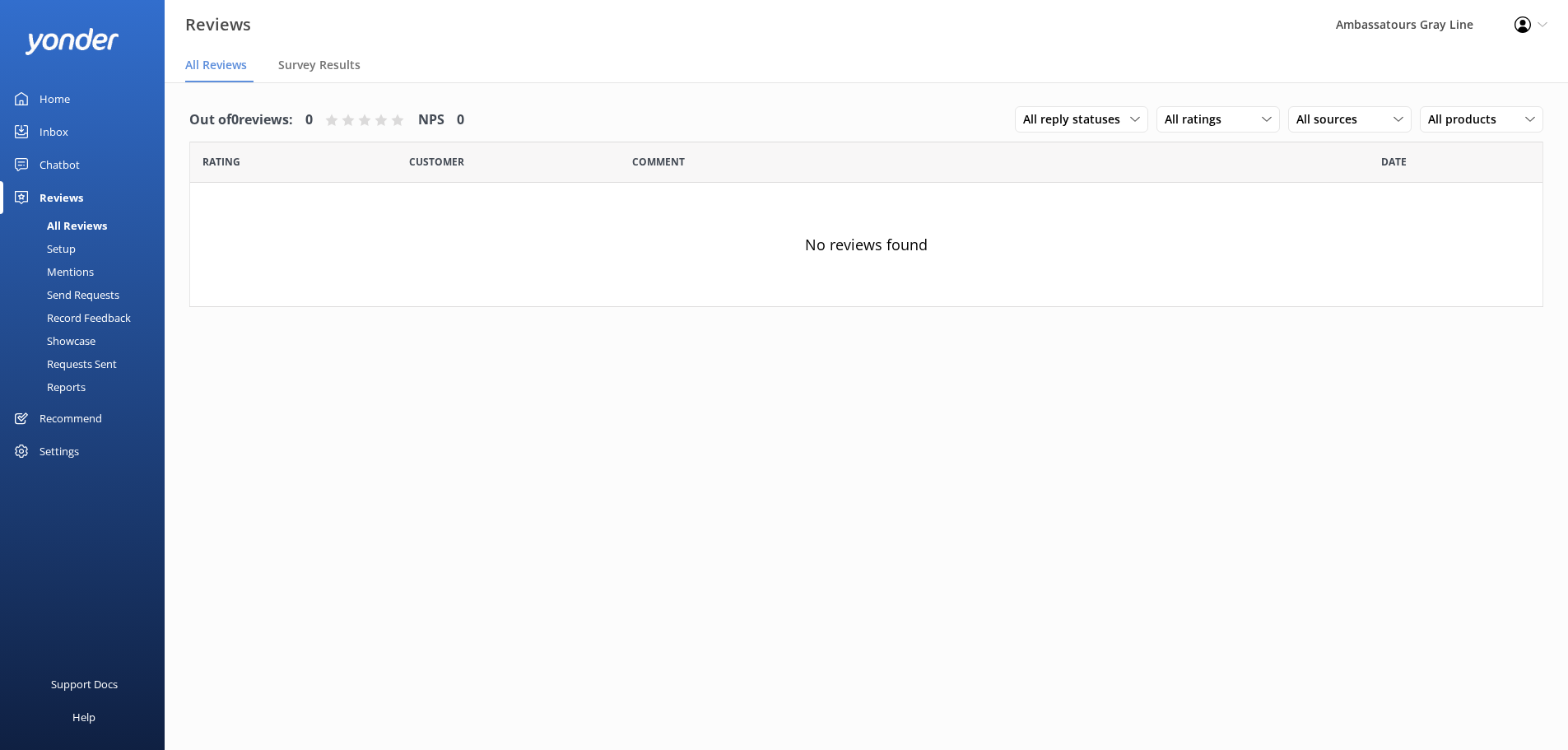
click at [84, 348] on div "Showcase" at bounding box center [53, 340] width 86 height 23
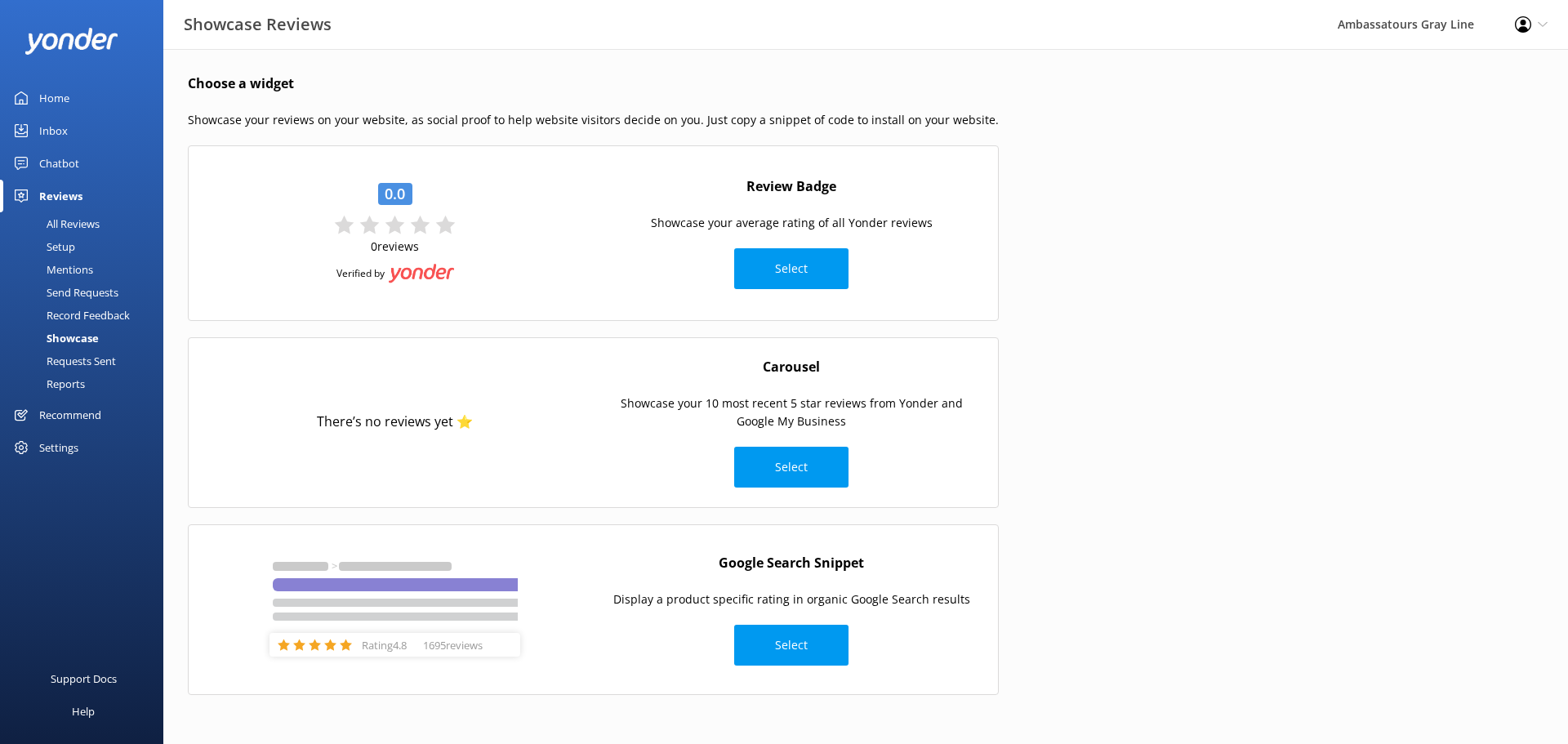
click at [86, 358] on div "Requests Sent" at bounding box center [63, 360] width 106 height 23
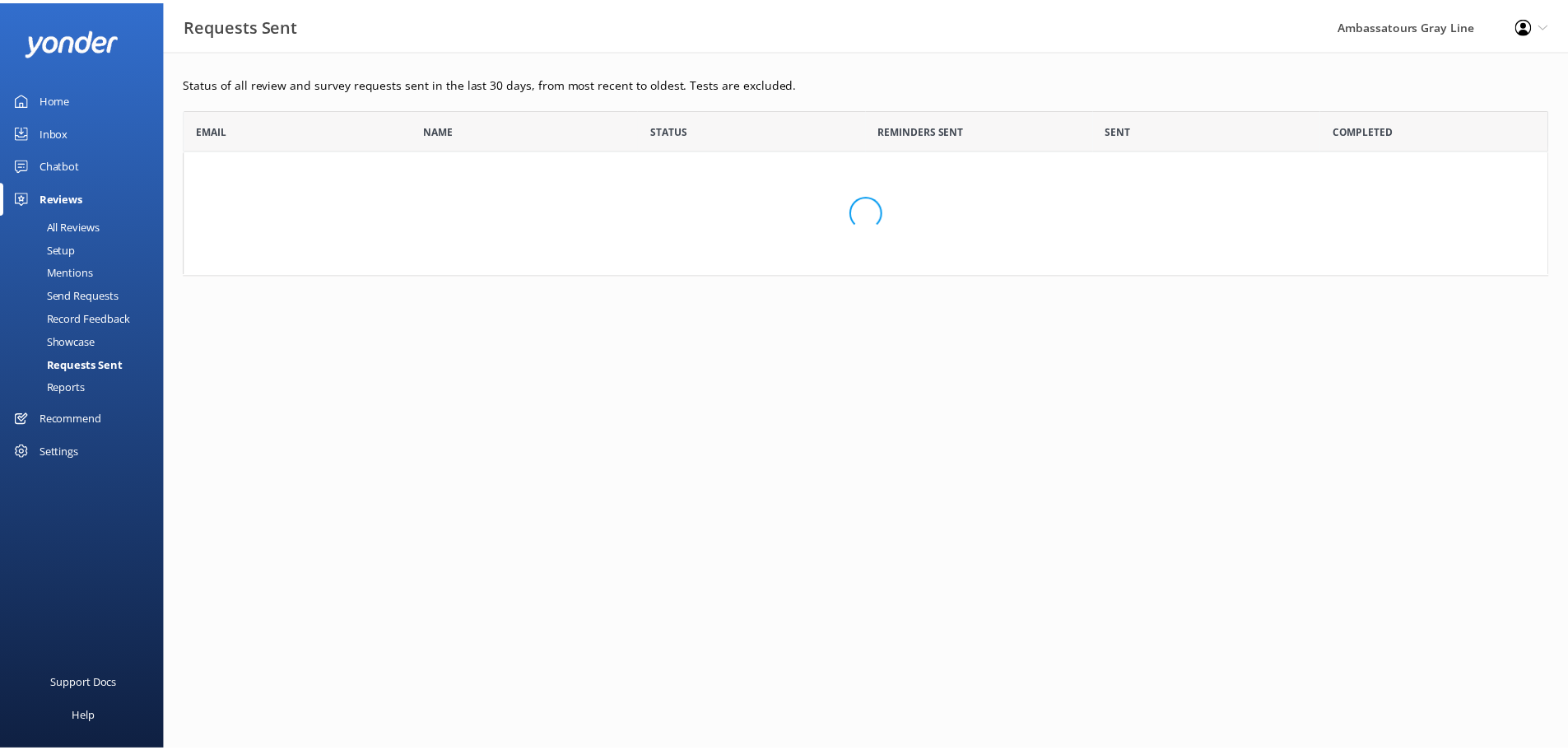
scroll to position [154, 1364]
click at [85, 385] on div "Reports" at bounding box center [48, 386] width 76 height 23
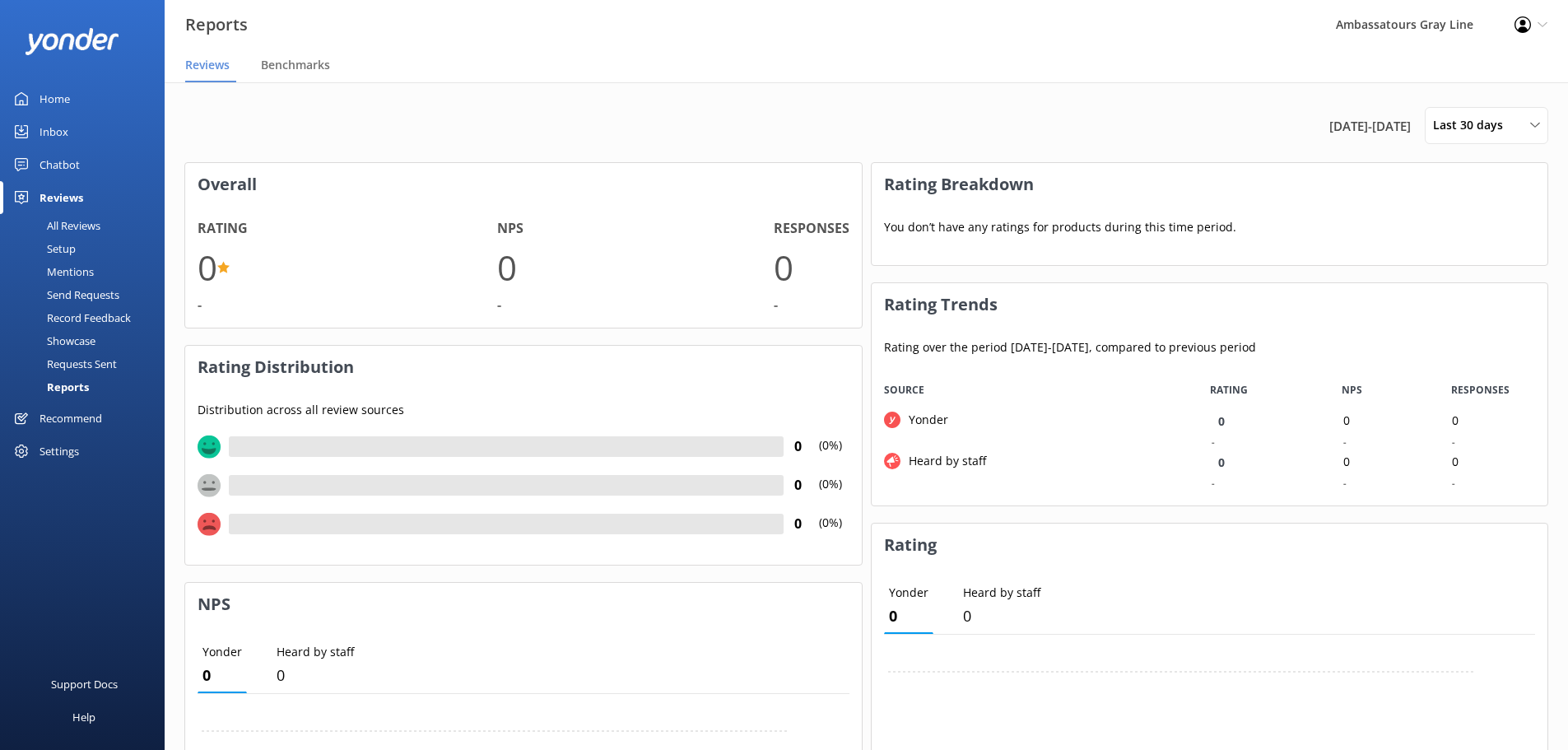
scroll to position [124, 664]
